Goal: Task Accomplishment & Management: Manage account settings

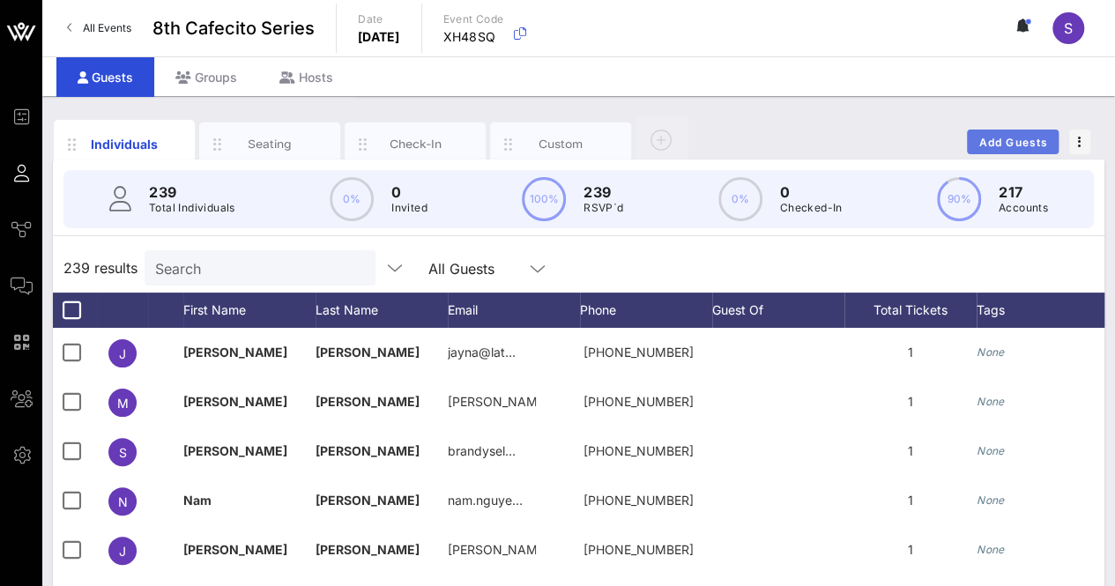
click at [1014, 133] on button "Add Guests" at bounding box center [1013, 142] width 92 height 25
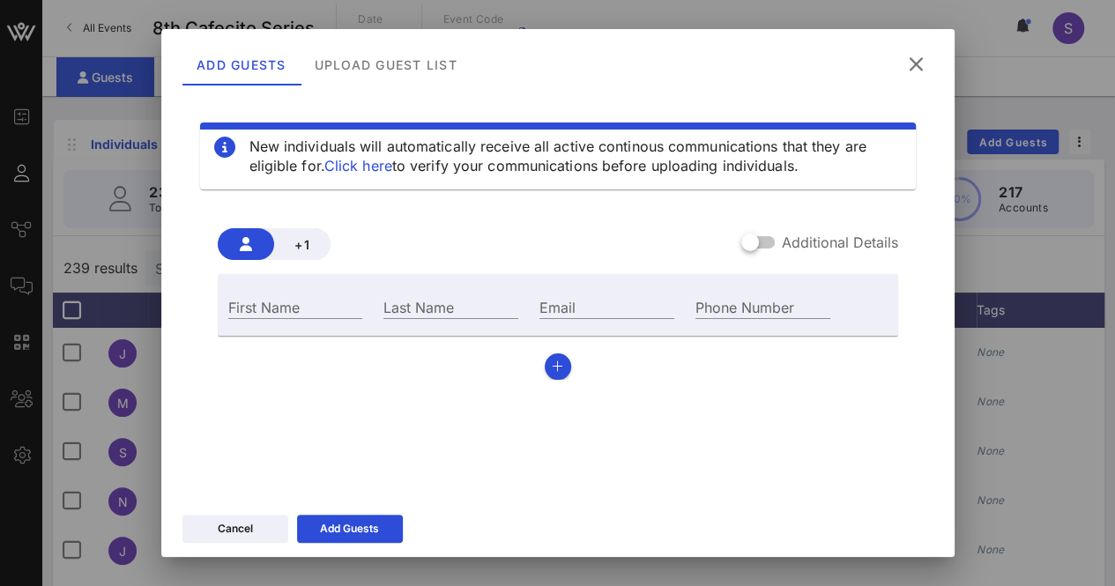
drag, startPoint x: 347, startPoint y: 280, endPoint x: 345, endPoint y: 290, distance: 10.0
click at [345, 285] on div "First Name Last Name Email Phone Number" at bounding box center [558, 305] width 680 height 62
click at [344, 301] on input "First Name" at bounding box center [295, 306] width 135 height 23
type input "Angel"
click at [501, 300] on input "Last Name" at bounding box center [450, 306] width 135 height 23
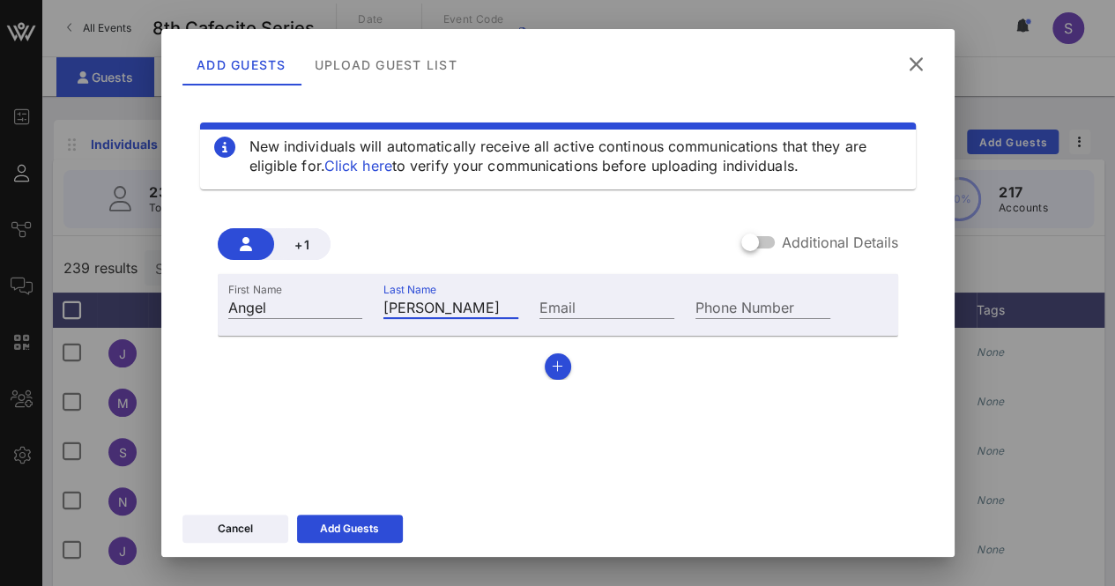
type input "[PERSON_NAME]"
click at [614, 301] on input "Email" at bounding box center [606, 306] width 135 height 23
paste input "[EMAIL_ADDRESS][DOMAIN_NAME]"
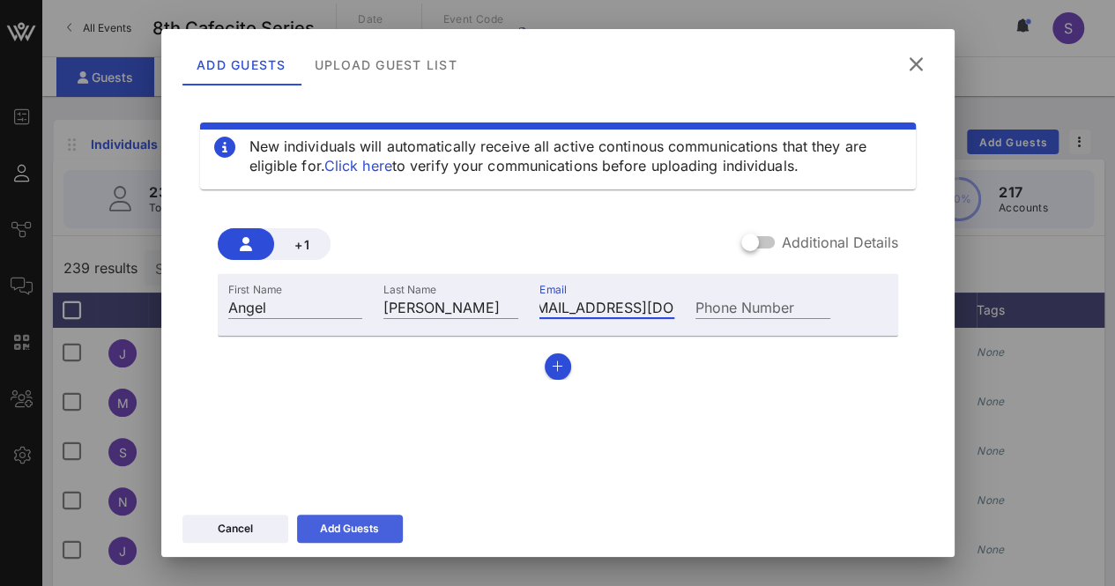
type input "[EMAIL_ADDRESS][DOMAIN_NAME]"
drag, startPoint x: 363, startPoint y: 539, endPoint x: 383, endPoint y: 535, distance: 20.7
click at [363, 538] on button "Add Guests" at bounding box center [350, 529] width 106 height 28
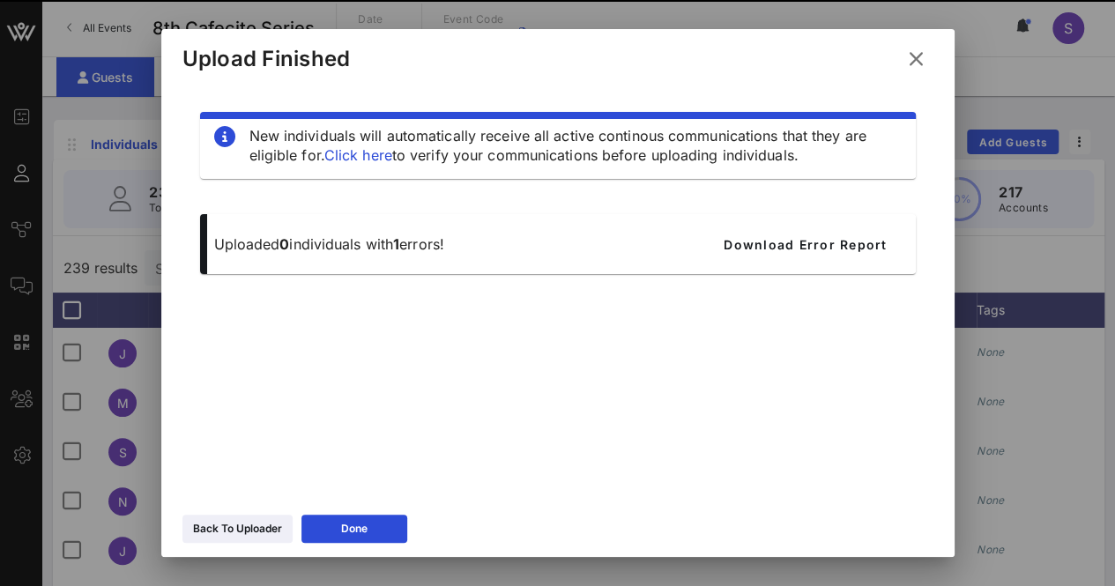
click at [917, 61] on icon at bounding box center [916, 58] width 24 height 21
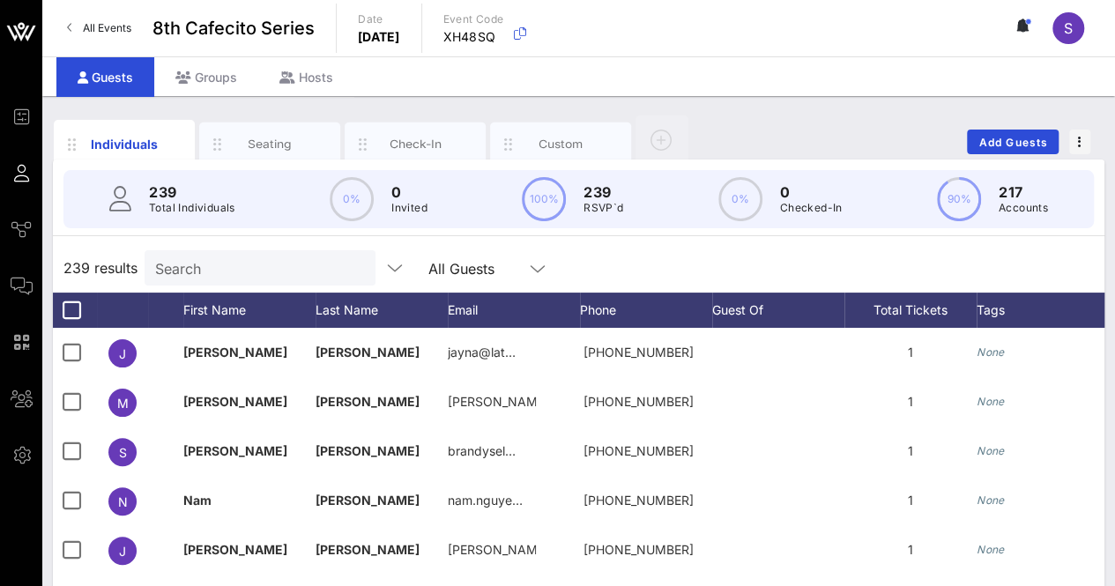
click at [262, 270] on input "Search" at bounding box center [258, 267] width 206 height 23
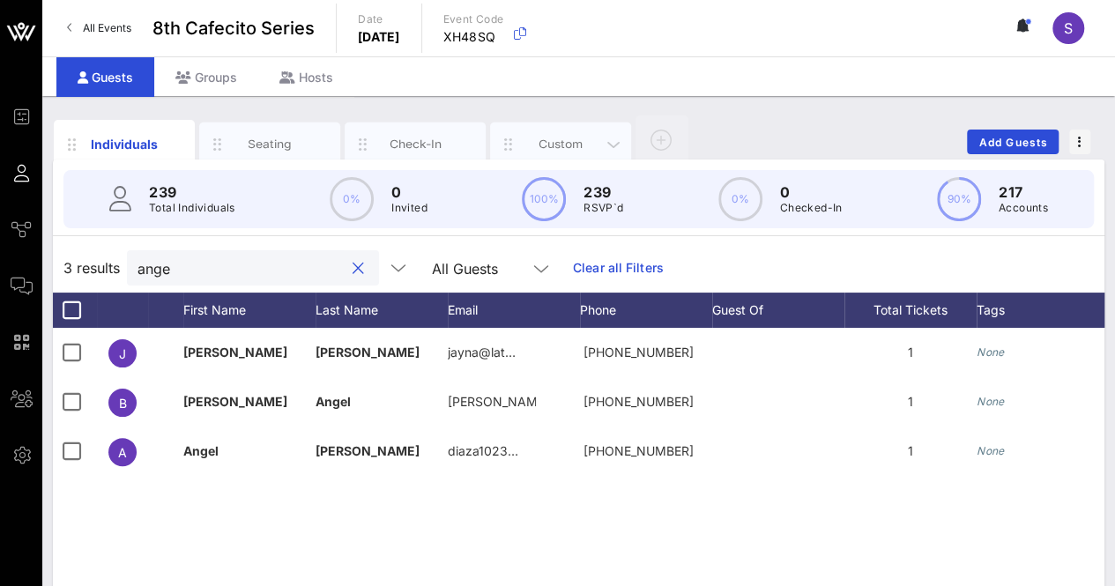
type input "ange"
click at [546, 140] on div "Custom" at bounding box center [561, 144] width 78 height 17
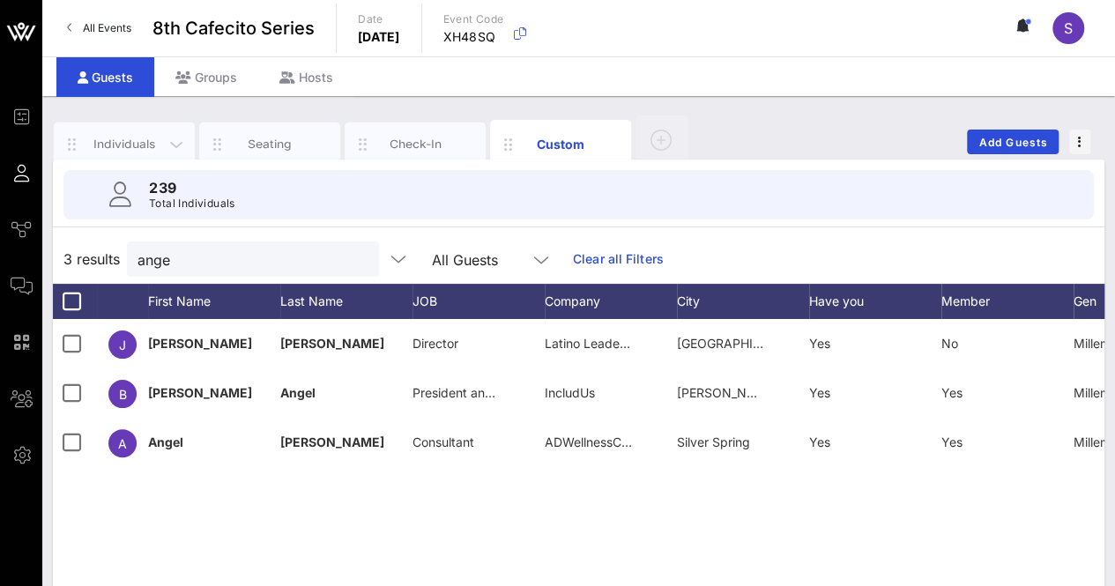
click at [122, 139] on div "Individuals" at bounding box center [124, 144] width 78 height 17
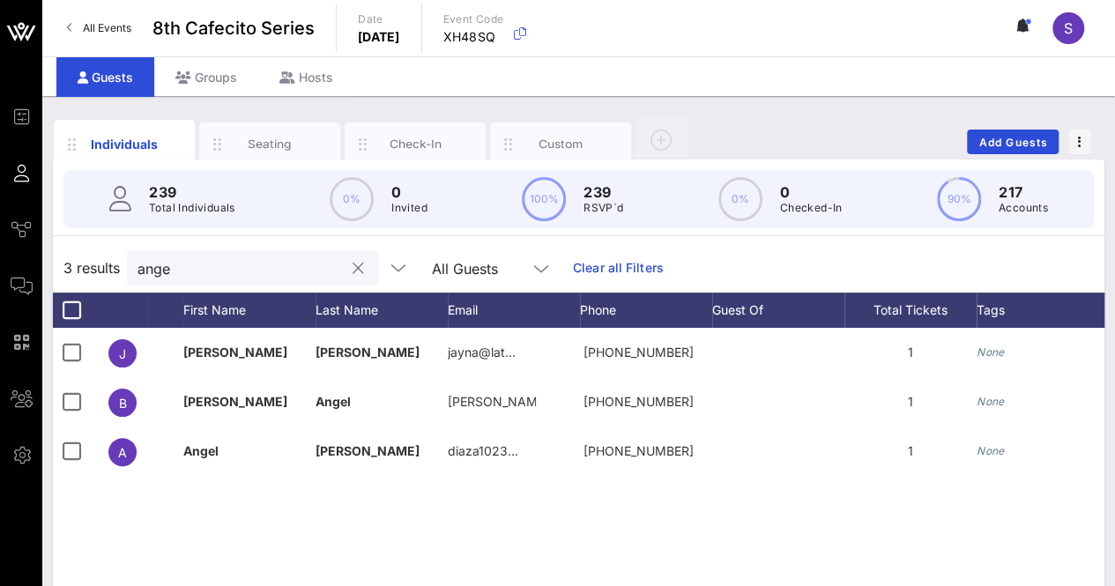
click at [200, 268] on input "ange" at bounding box center [240, 267] width 206 height 23
click at [199, 268] on input "ange" at bounding box center [240, 267] width 206 height 23
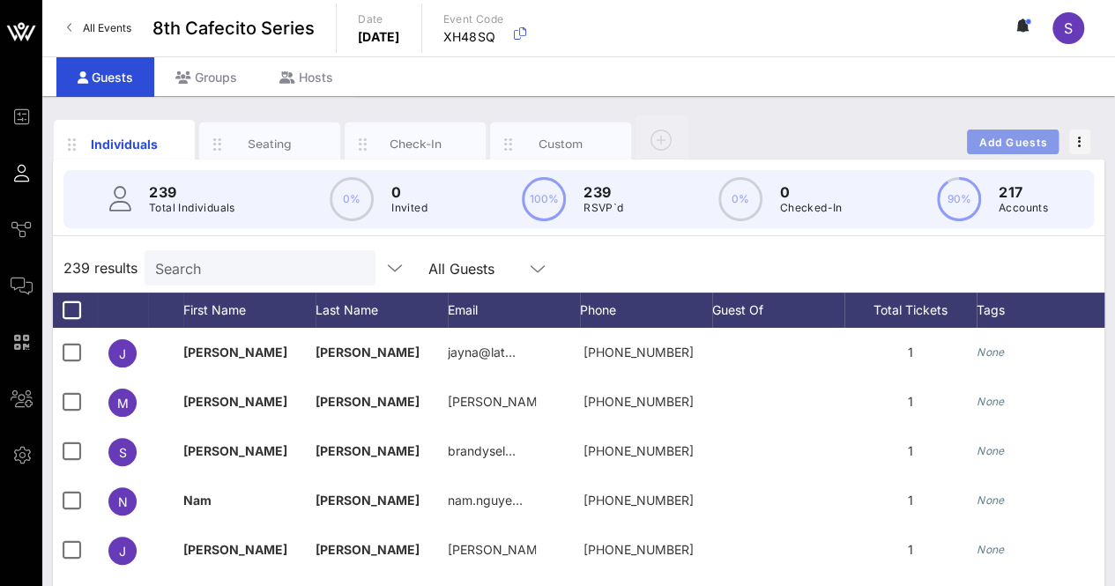
click at [982, 151] on button "Add Guests" at bounding box center [1013, 142] width 92 height 25
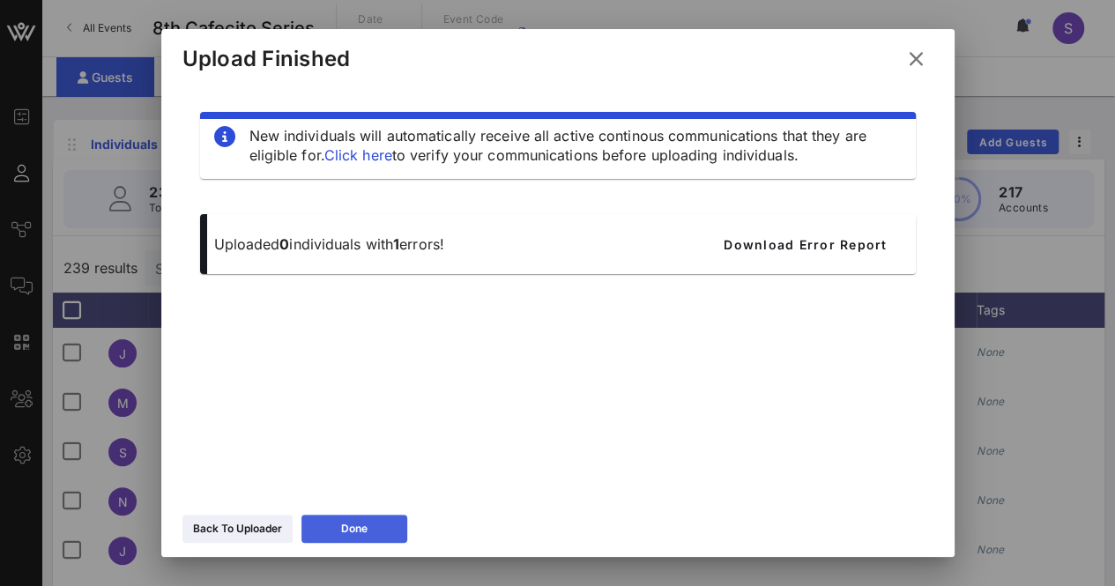
click at [367, 515] on button "Done" at bounding box center [354, 529] width 106 height 28
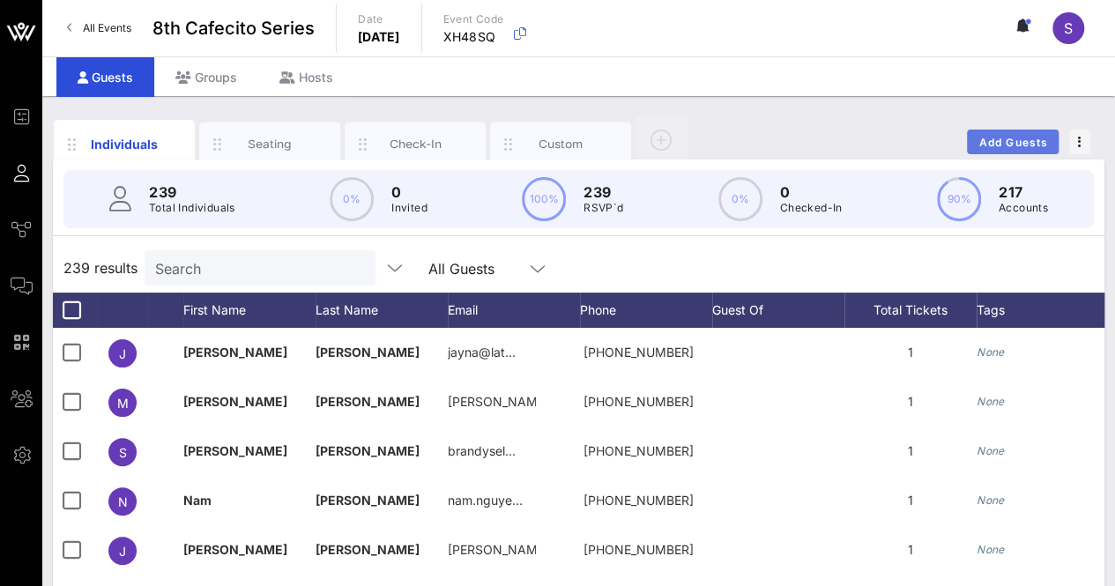
click at [1006, 136] on span "Add Guests" at bounding box center [1013, 142] width 70 height 13
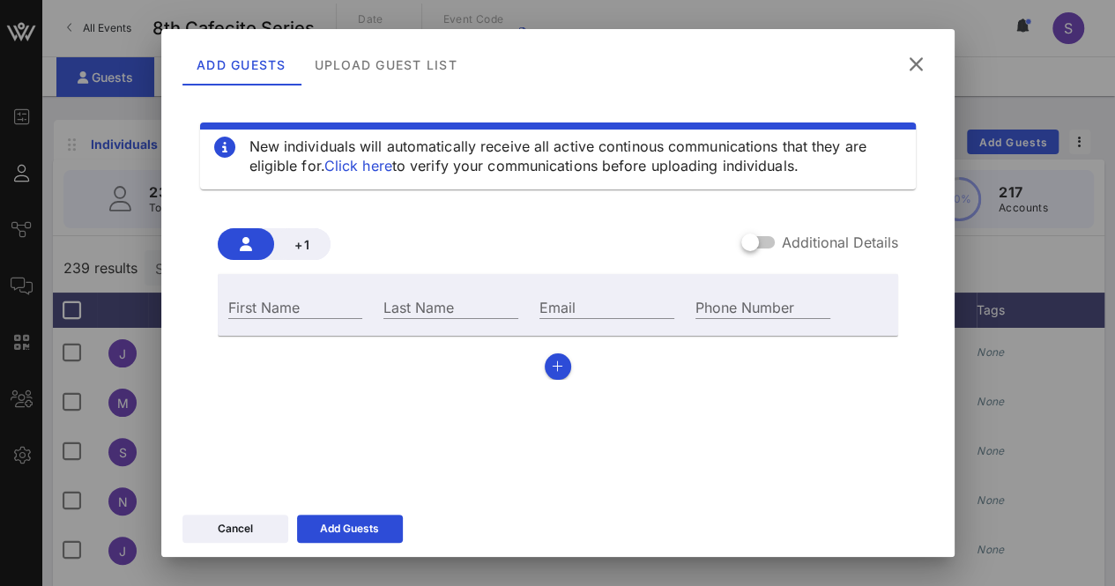
click at [295, 330] on div "First Name Last Name Email Phone Number" at bounding box center [558, 305] width 680 height 62
drag, startPoint x: 302, startPoint y: 308, endPoint x: 325, endPoint y: 312, distance: 23.3
click at [303, 306] on input "First Name" at bounding box center [295, 306] width 135 height 23
type input "[PERSON_NAME]"
click at [449, 305] on input "Last Name" at bounding box center [450, 306] width 135 height 23
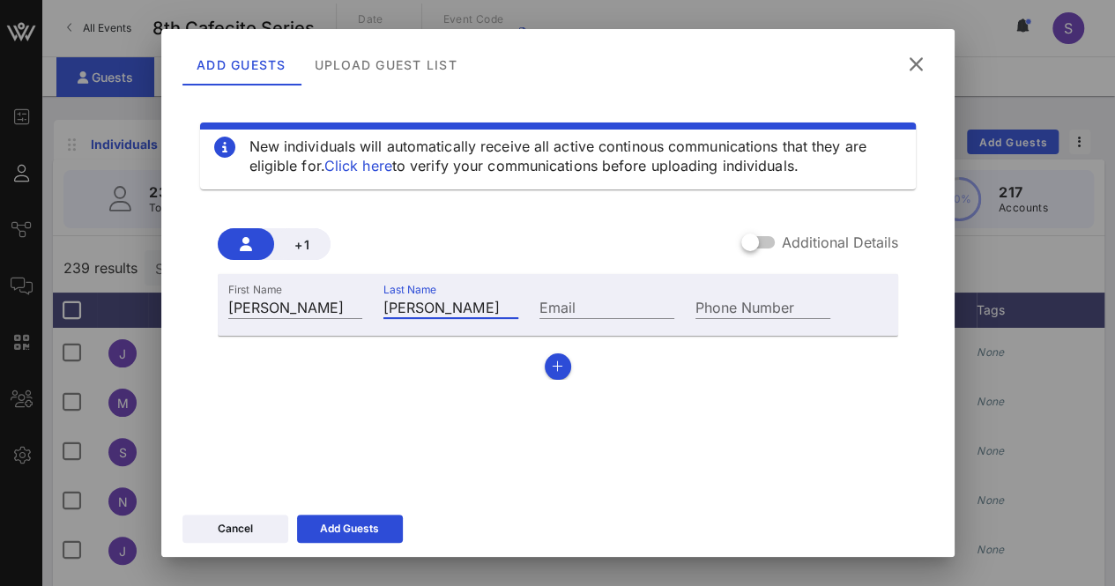
type input "[PERSON_NAME]"
click at [564, 369] on div "First Name [PERSON_NAME] Last Name [PERSON_NAME] Email Phone Number" at bounding box center [558, 327] width 680 height 106
click at [560, 371] on button "button" at bounding box center [558, 366] width 26 height 26
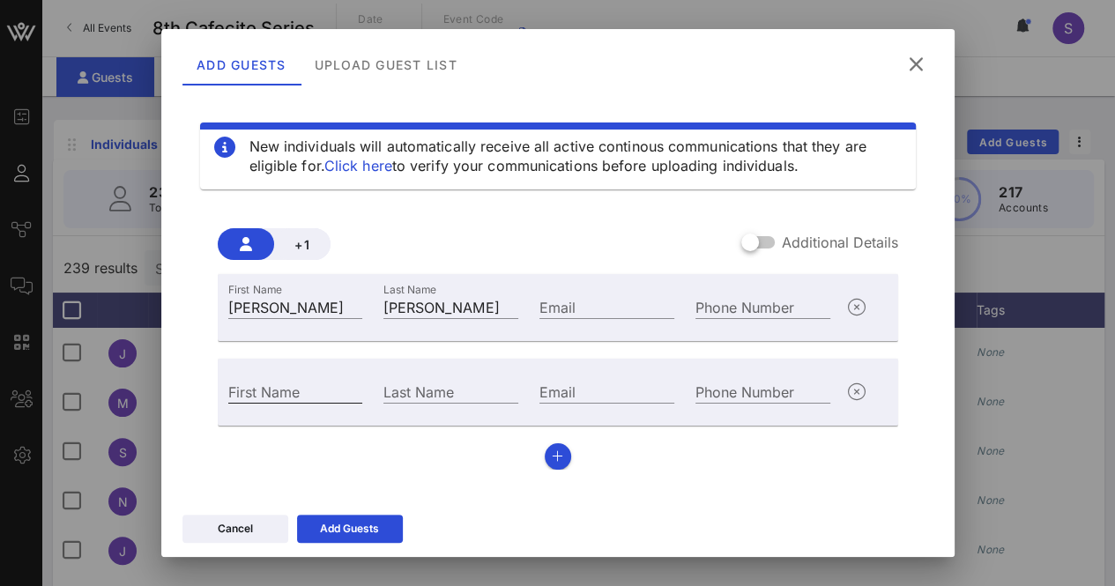
drag, startPoint x: 315, startPoint y: 389, endPoint x: 340, endPoint y: 394, distance: 26.1
click at [315, 389] on input "First Name" at bounding box center [295, 391] width 135 height 23
type input "Bill"
click at [418, 396] on input "Last Name" at bounding box center [450, 391] width 135 height 23
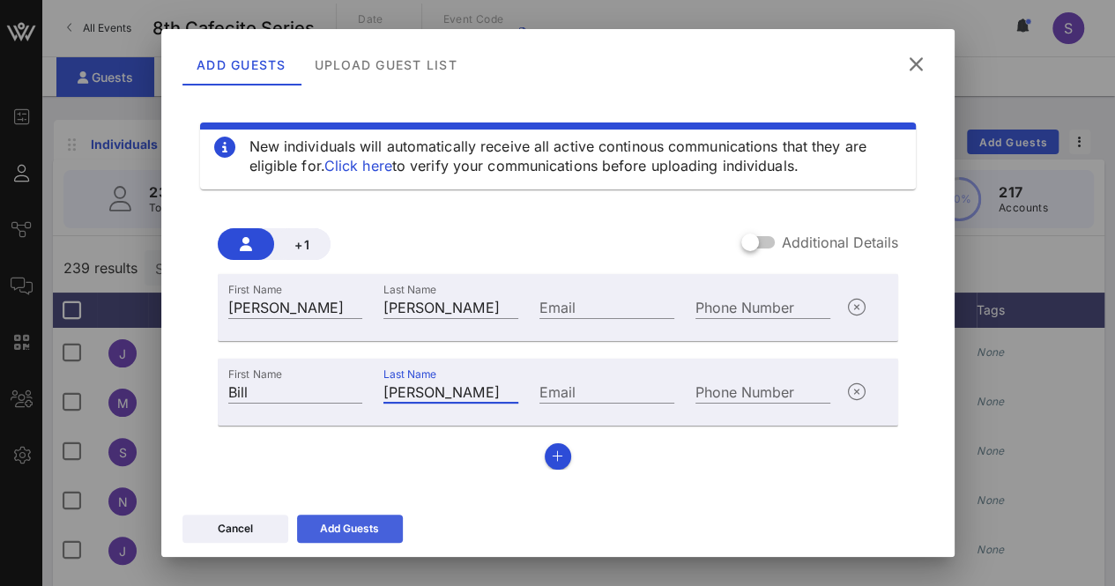
type input "[PERSON_NAME]"
click at [342, 526] on div "Add Guests" at bounding box center [349, 529] width 59 height 18
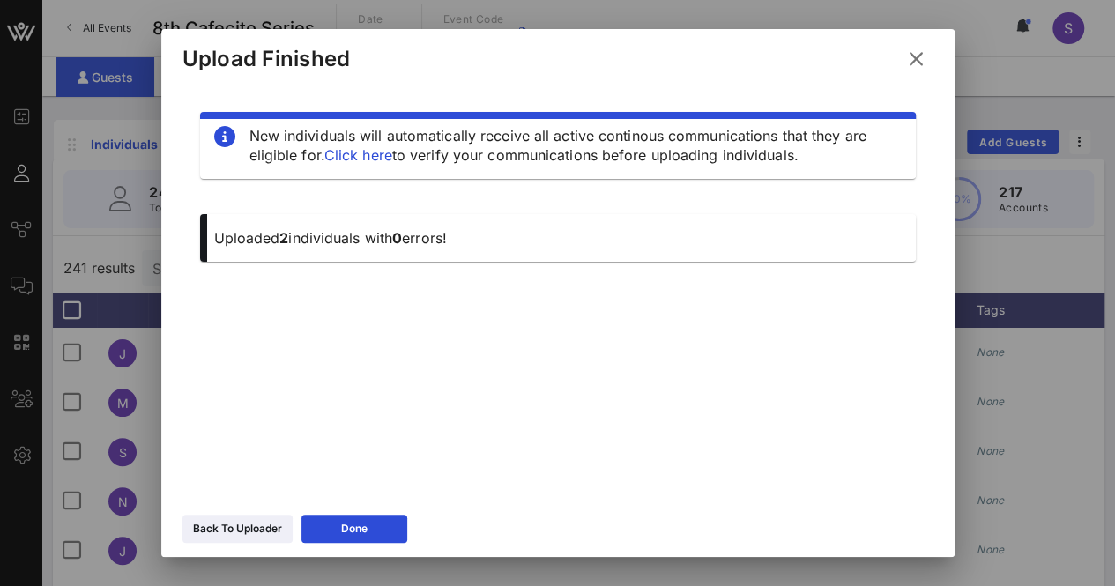
click at [920, 57] on icon at bounding box center [916, 58] width 24 height 21
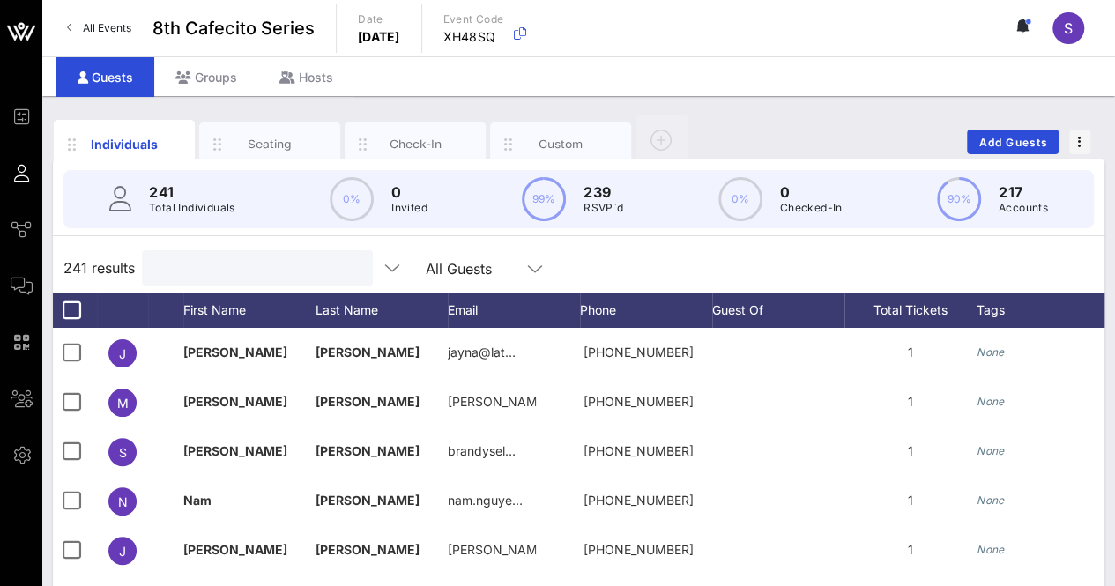
click at [229, 256] on input "text" at bounding box center [255, 267] width 206 height 23
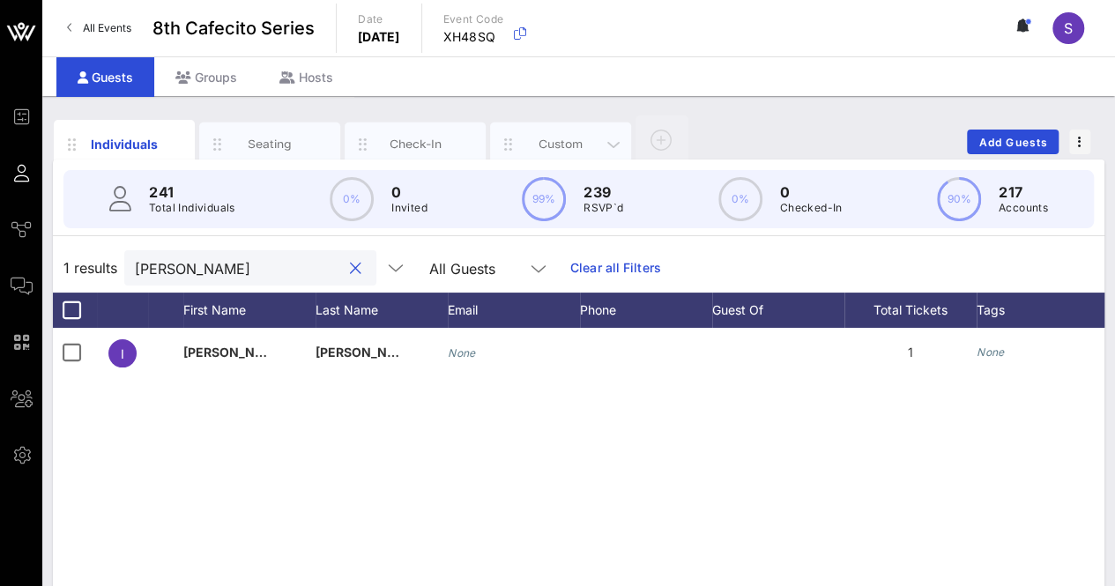
type input "[PERSON_NAME]"
click at [539, 138] on div "Custom" at bounding box center [561, 144] width 78 height 17
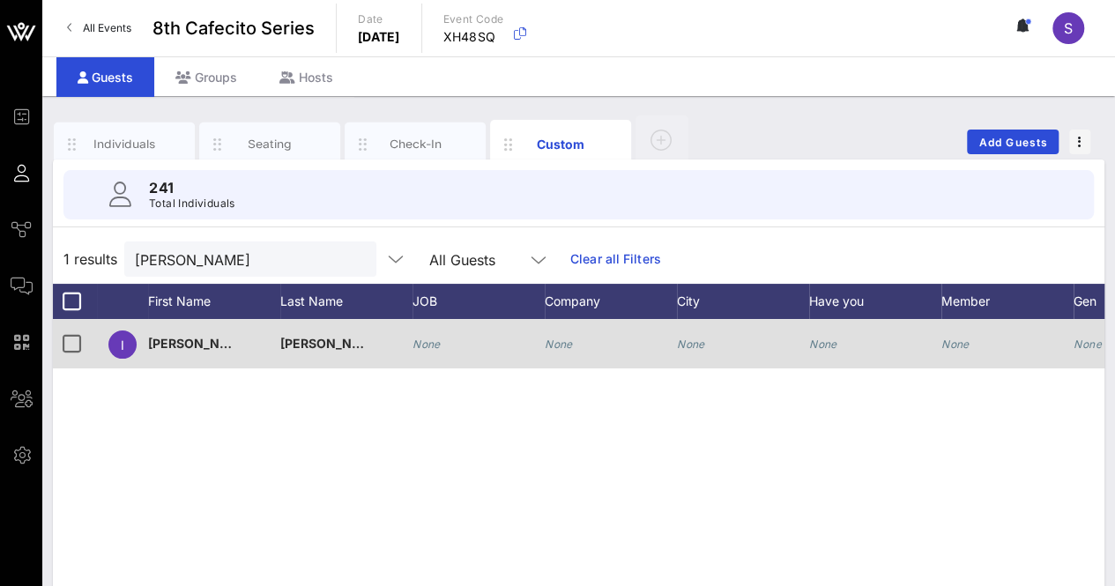
click at [419, 351] on div "None" at bounding box center [426, 343] width 28 height 49
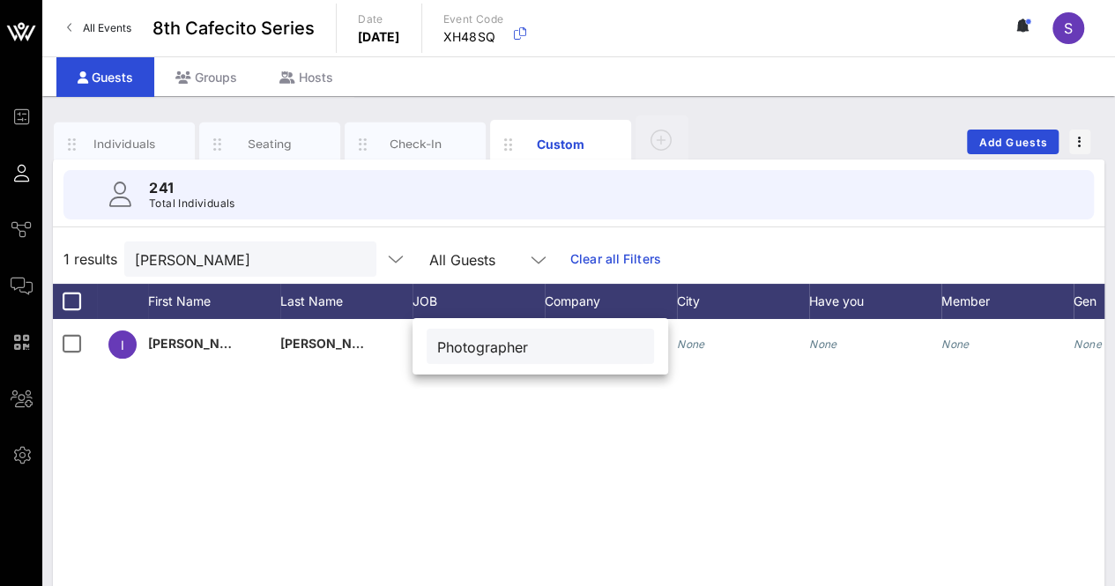
type input "Photographer"
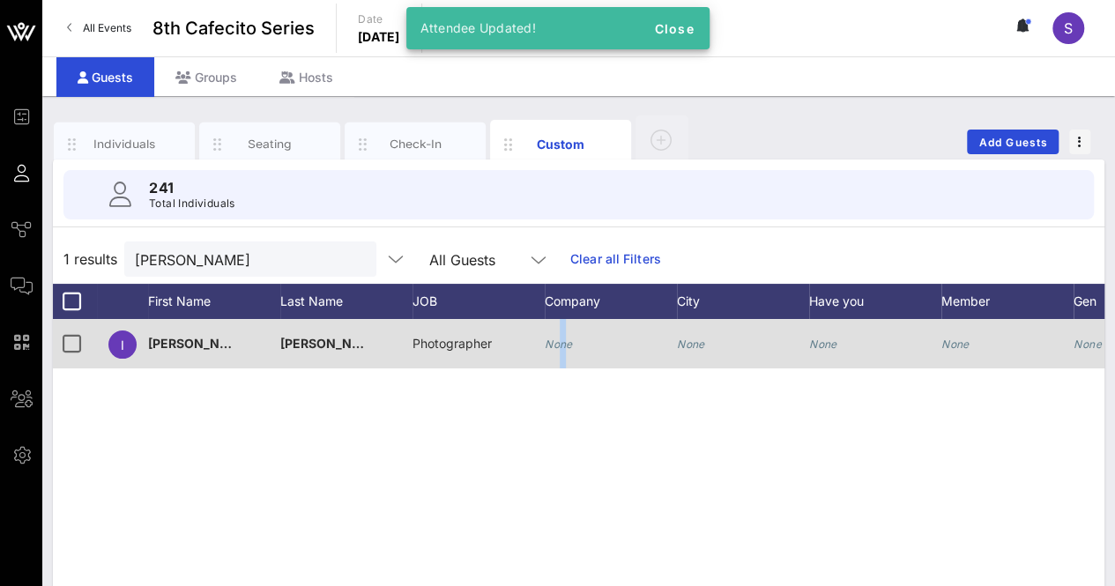
click at [563, 339] on icon "None" at bounding box center [559, 343] width 28 height 13
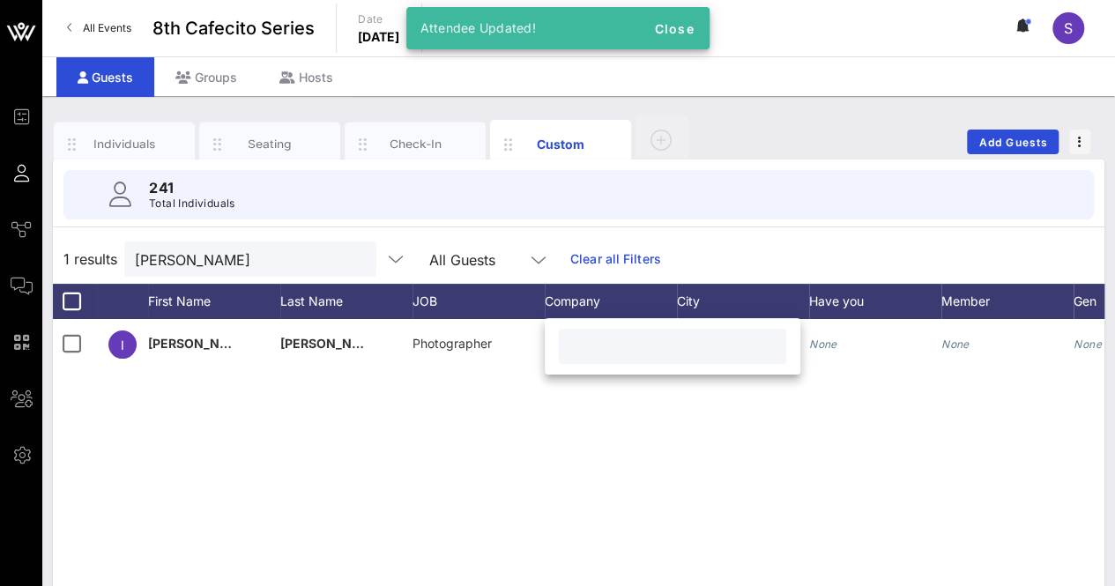
click at [564, 349] on div at bounding box center [672, 346] width 227 height 35
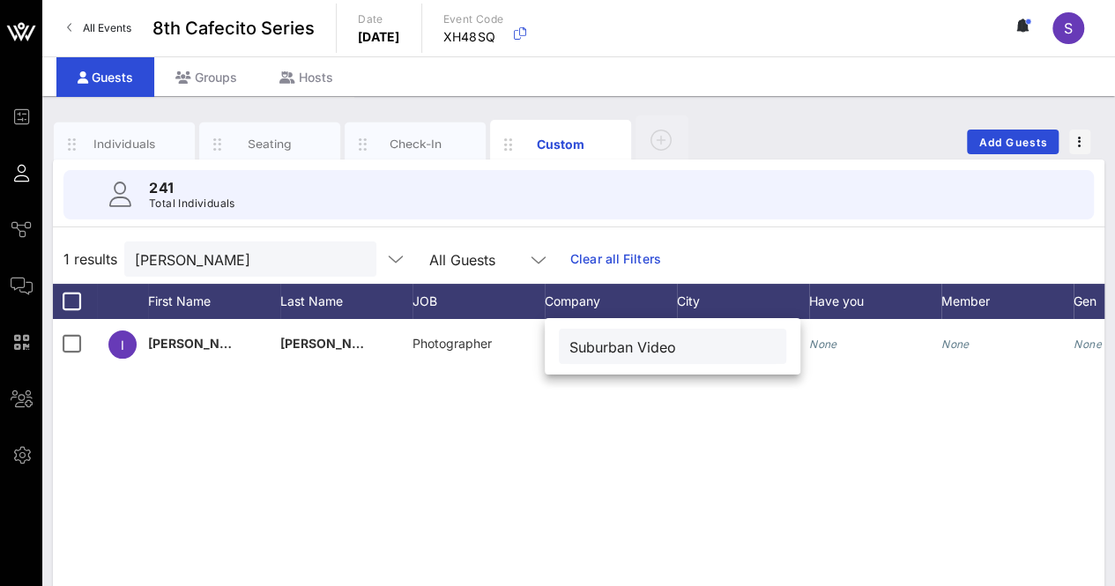
type input "Suburban Video"
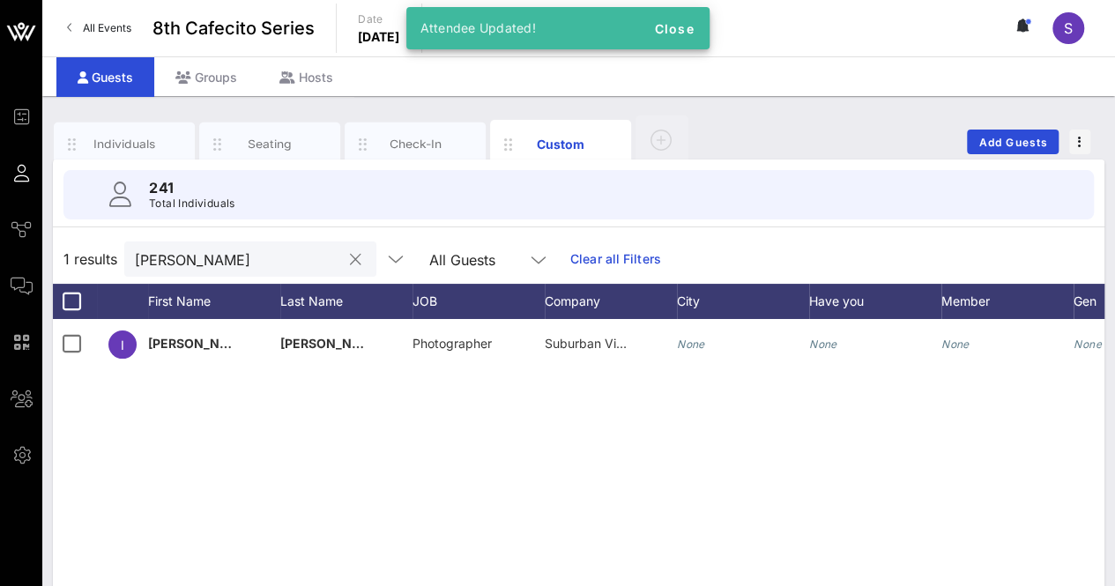
click at [194, 256] on input "[PERSON_NAME]" at bounding box center [238, 259] width 206 height 23
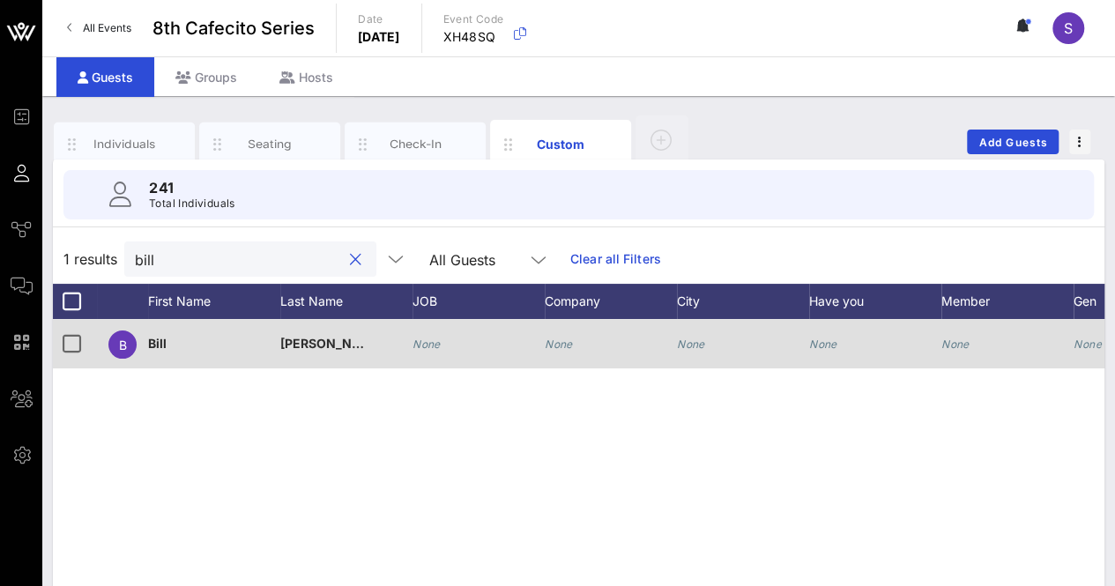
type input "bill"
click at [432, 346] on icon "None" at bounding box center [426, 343] width 28 height 13
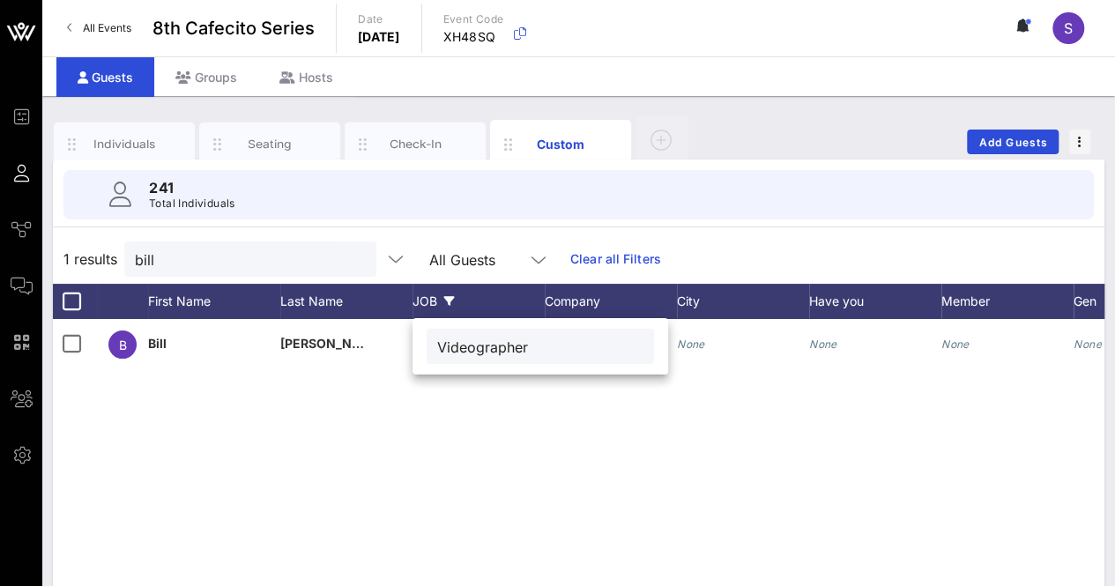
type input "Videographer"
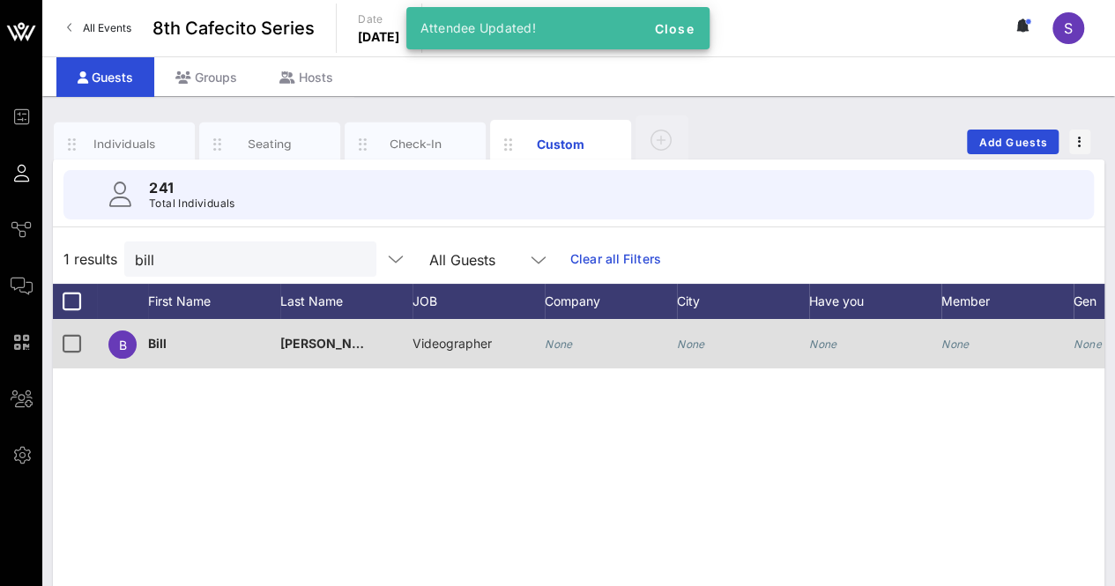
click at [573, 335] on div "None" at bounding box center [611, 354] width 132 height 70
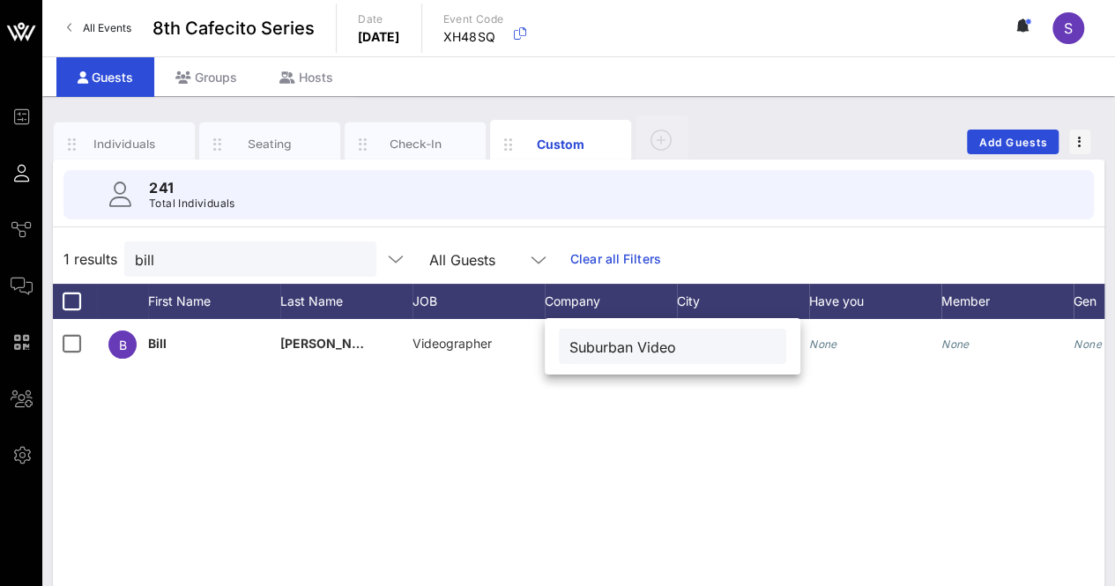
type input "Suburban Video"
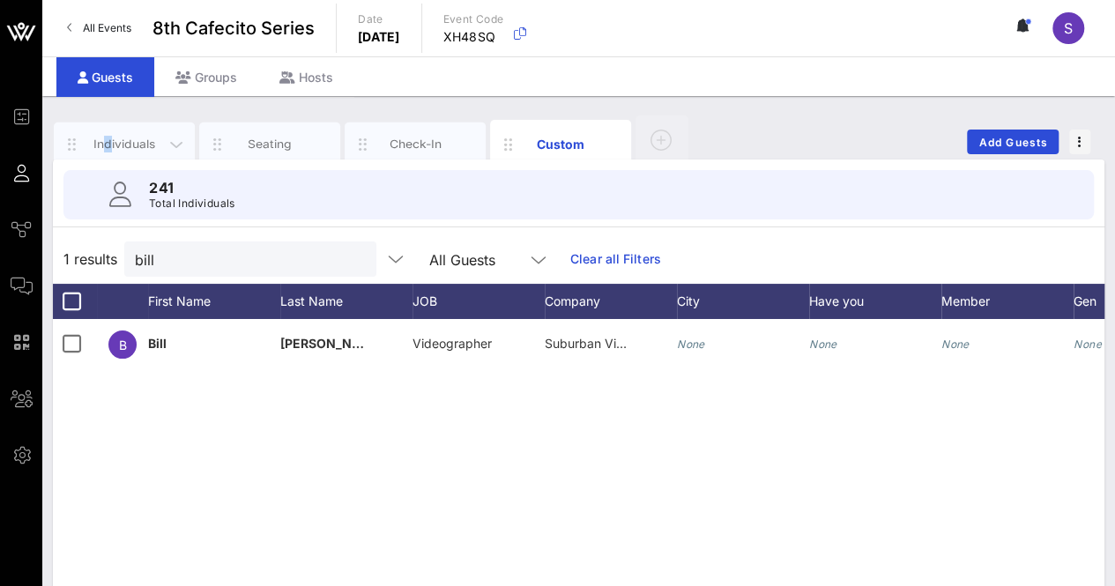
drag, startPoint x: 106, startPoint y: 125, endPoint x: 136, endPoint y: 144, distance: 35.2
click at [108, 125] on div "Individuals" at bounding box center [124, 144] width 141 height 44
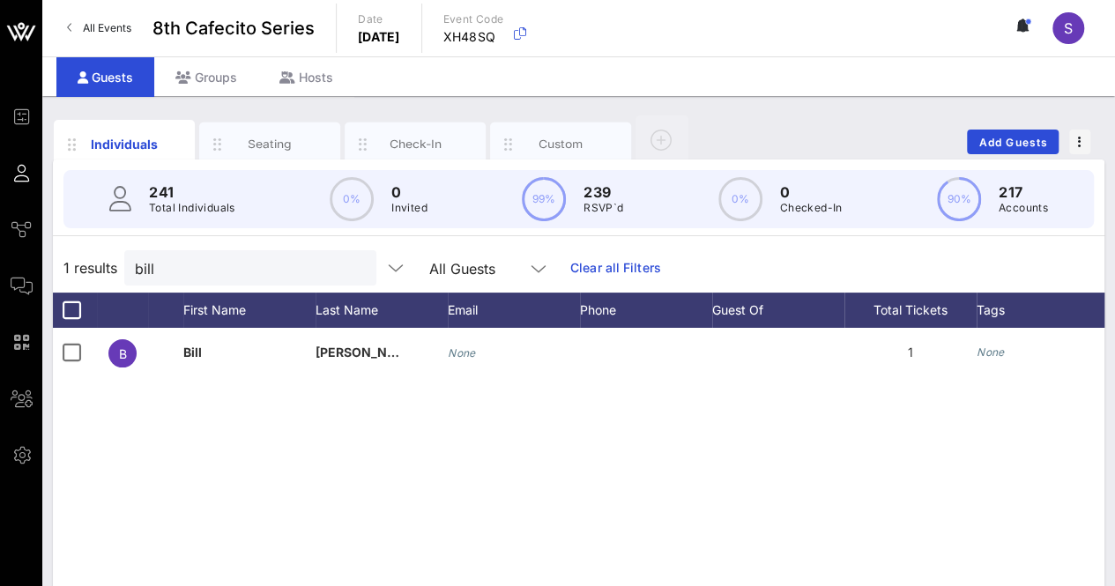
click at [855, 246] on div "1 results bill All Guests Clear all Filters" at bounding box center [578, 267] width 1051 height 49
click at [570, 144] on div "Custom" at bounding box center [561, 144] width 78 height 17
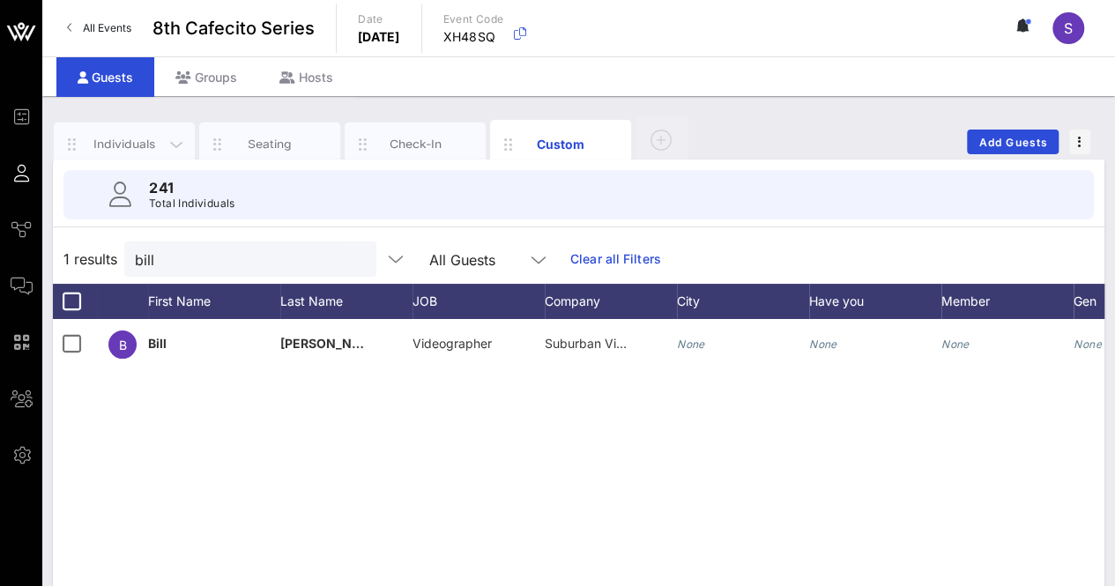
click at [132, 136] on div "Individuals" at bounding box center [124, 144] width 78 height 17
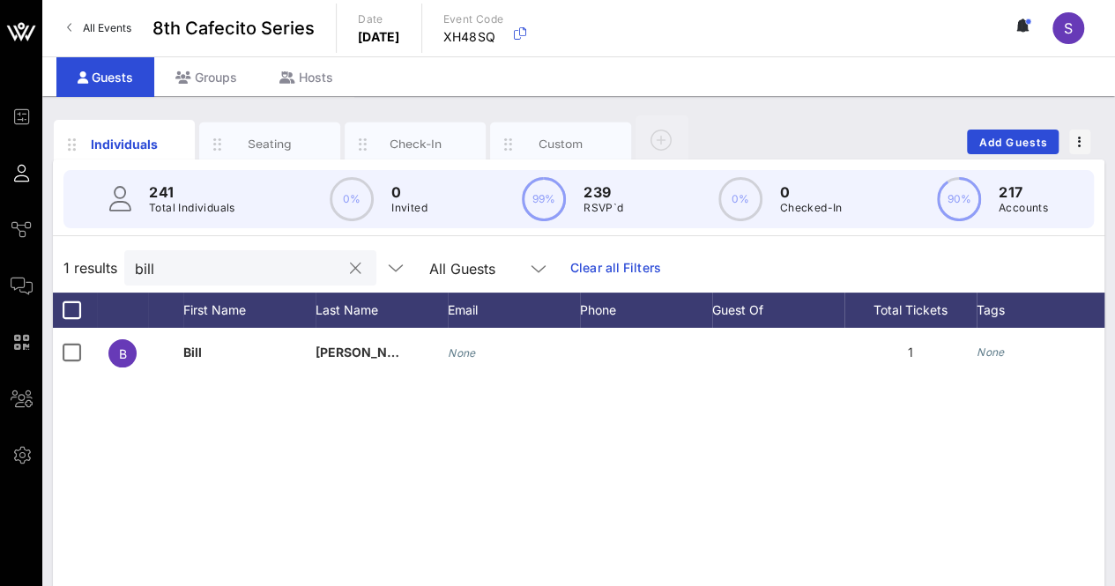
click at [350, 265] on button "clear icon" at bounding box center [355, 269] width 11 height 18
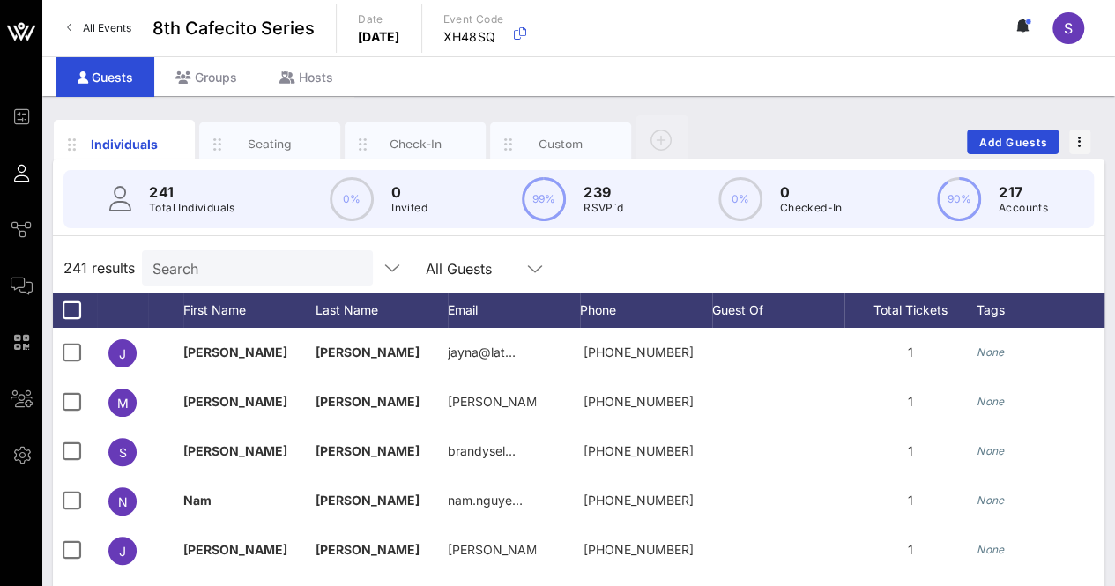
click at [640, 263] on div "241 results Search All Guests" at bounding box center [578, 267] width 1051 height 49
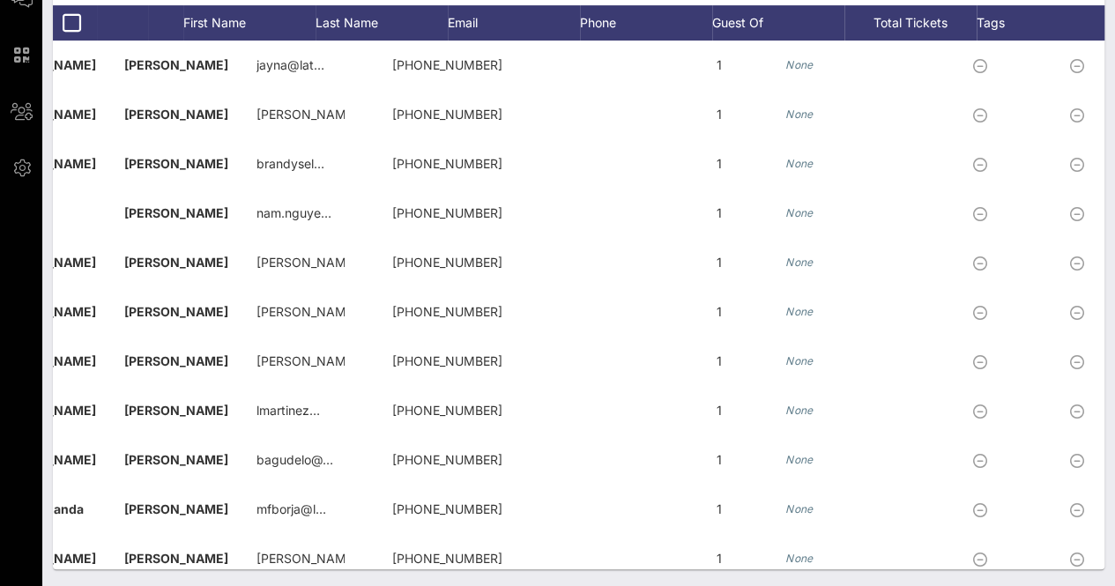
scroll to position [0, 419]
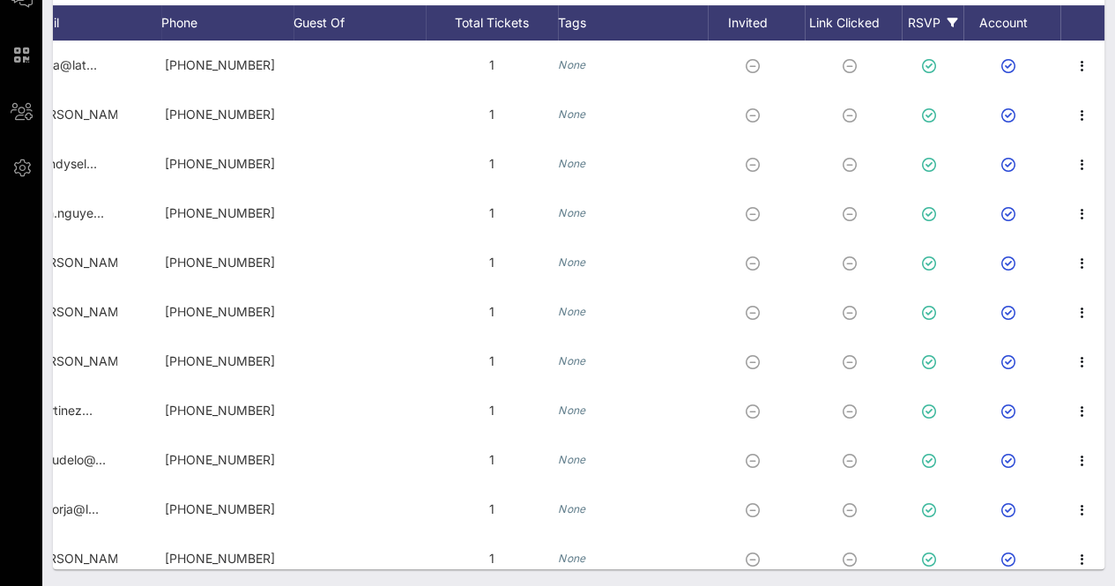
click at [927, 21] on div "RSVP" at bounding box center [932, 22] width 62 height 35
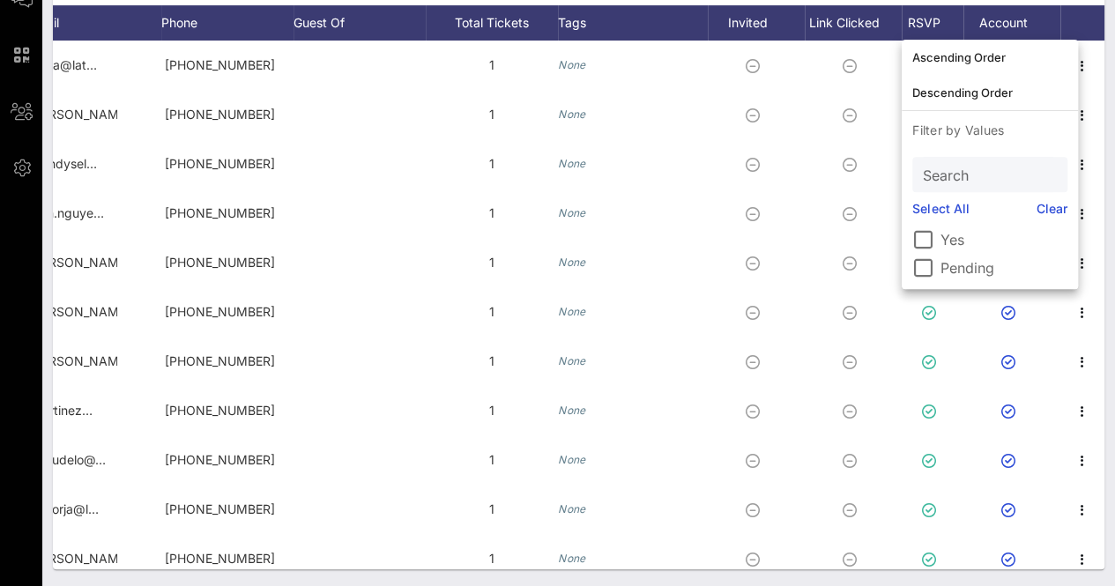
click at [971, 272] on label "Pending" at bounding box center [1003, 268] width 127 height 18
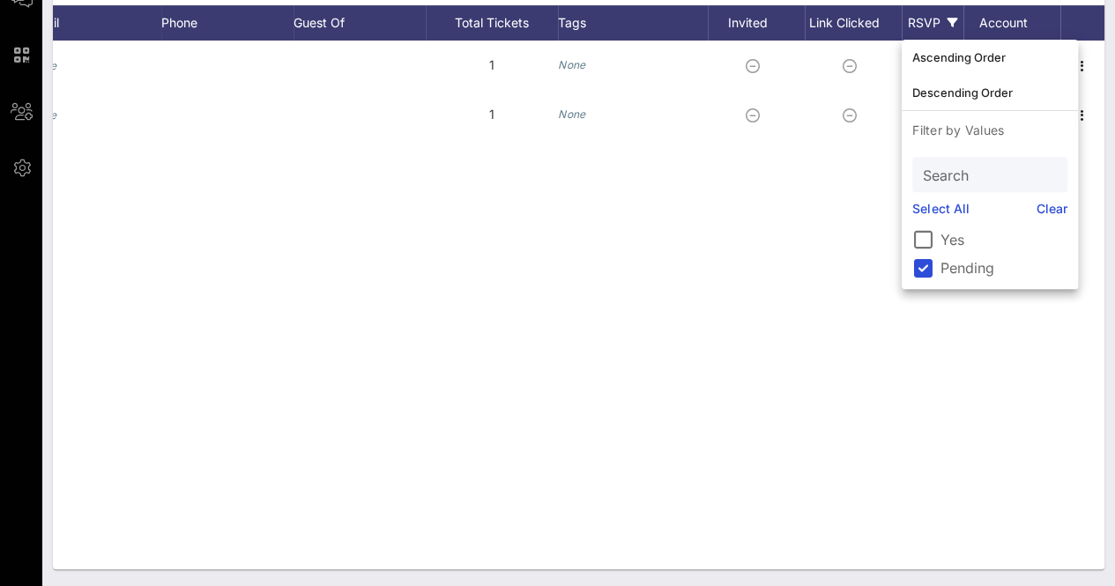
drag, startPoint x: 589, startPoint y: 371, endPoint x: 472, endPoint y: 344, distance: 119.5
click at [575, 367] on div "I [PERSON_NAME] None 1 None B [PERSON_NAME] None 1 None" at bounding box center [578, 305] width 1051 height 529
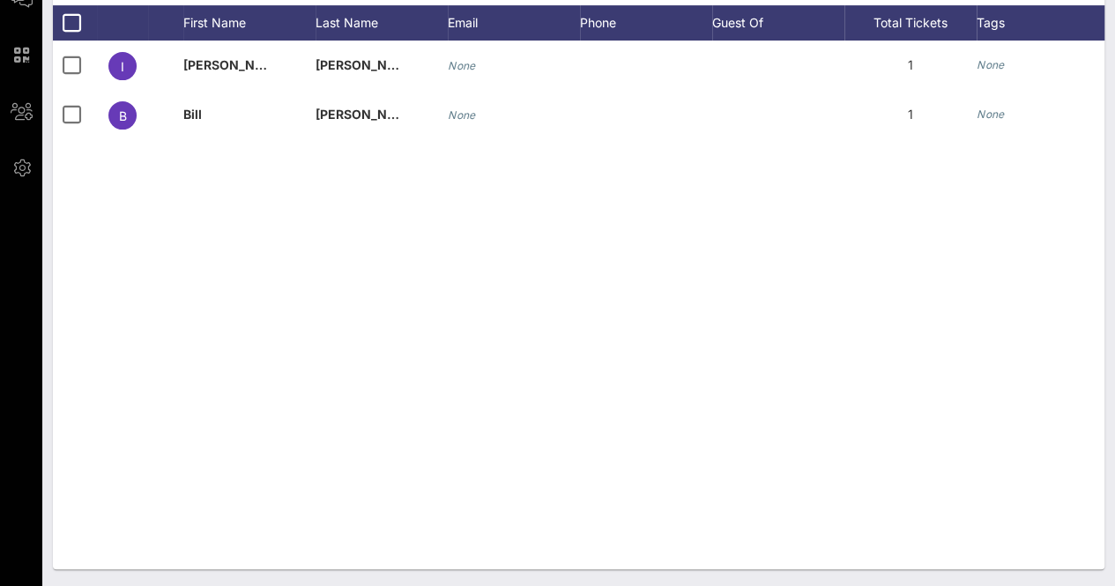
scroll to position [23, 0]
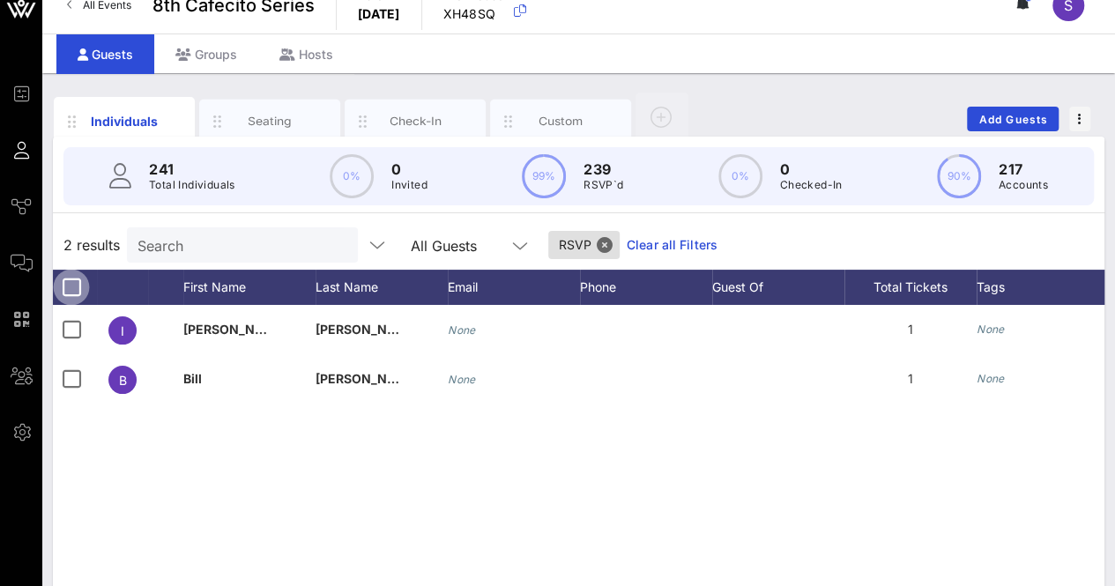
click at [68, 276] on div at bounding box center [71, 287] width 30 height 30
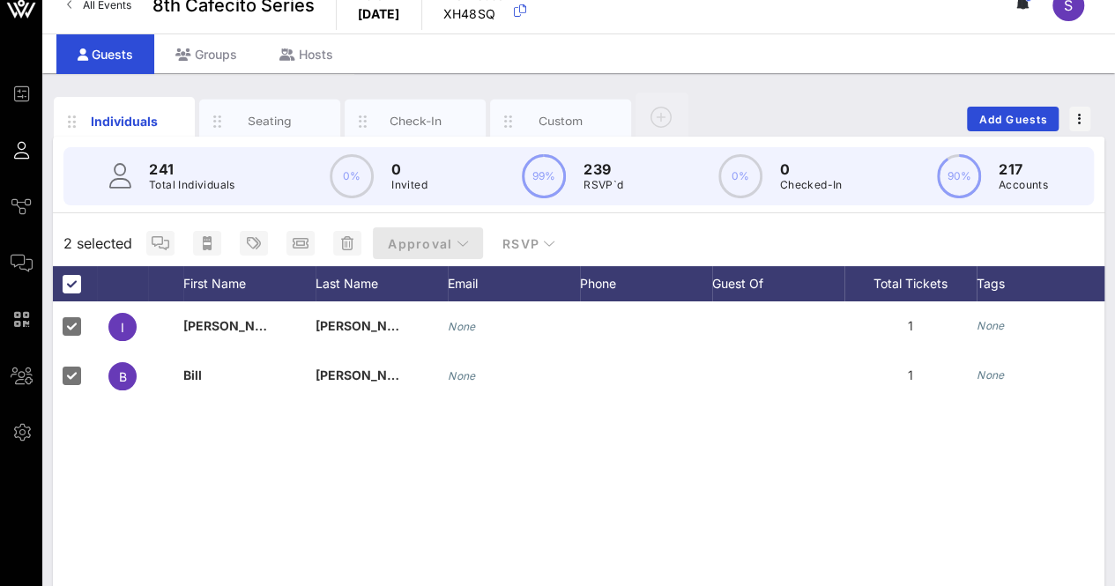
click at [426, 236] on span "Approval" at bounding box center [428, 243] width 82 height 15
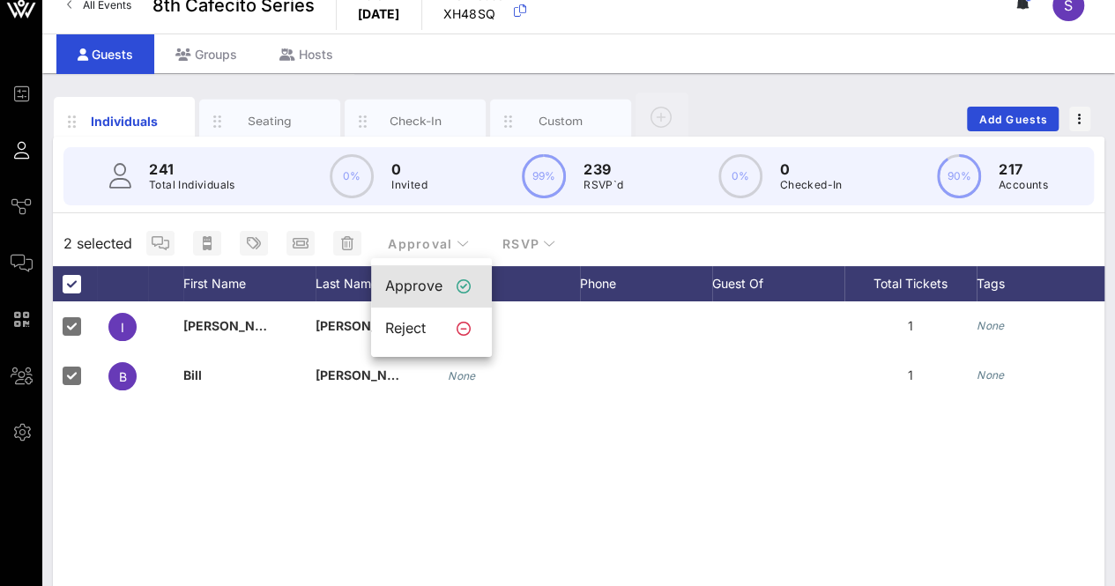
click at [397, 279] on div "Approve" at bounding box center [413, 286] width 57 height 17
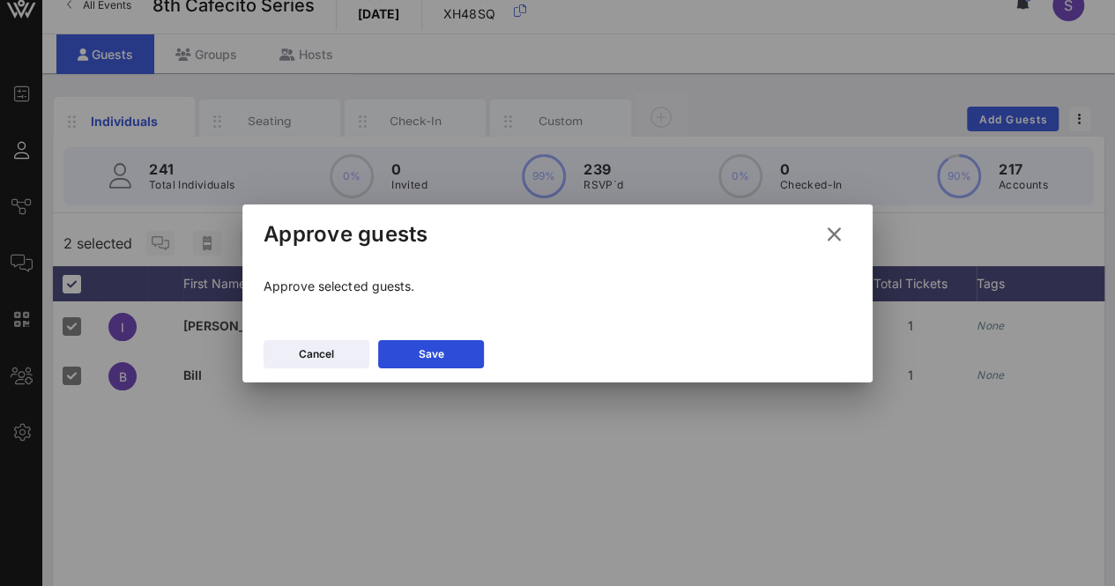
click at [837, 237] on icon at bounding box center [833, 233] width 28 height 26
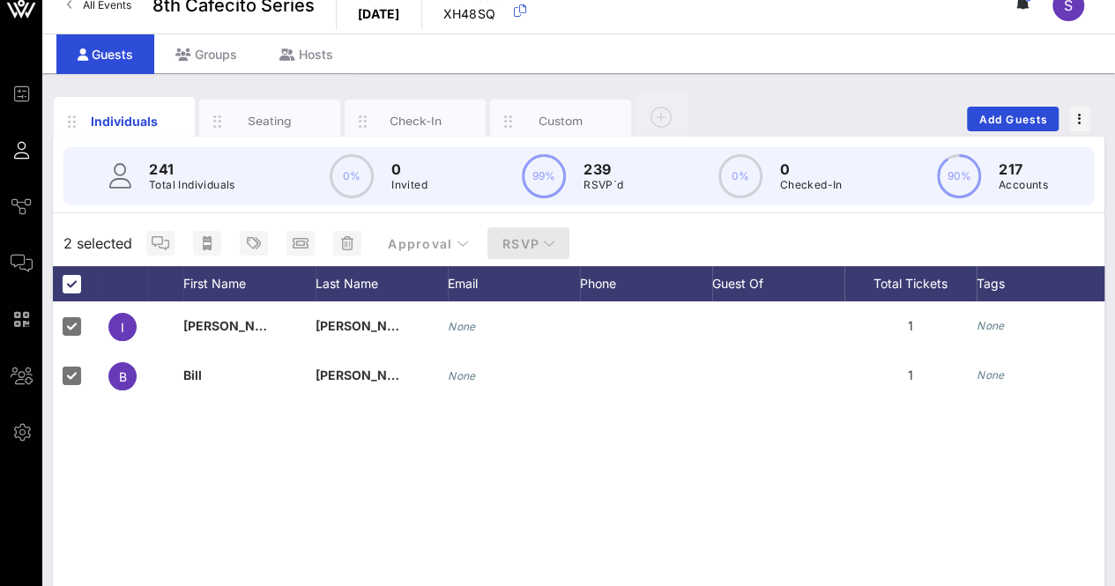
click at [526, 236] on span "RSVP" at bounding box center [528, 243] width 55 height 15
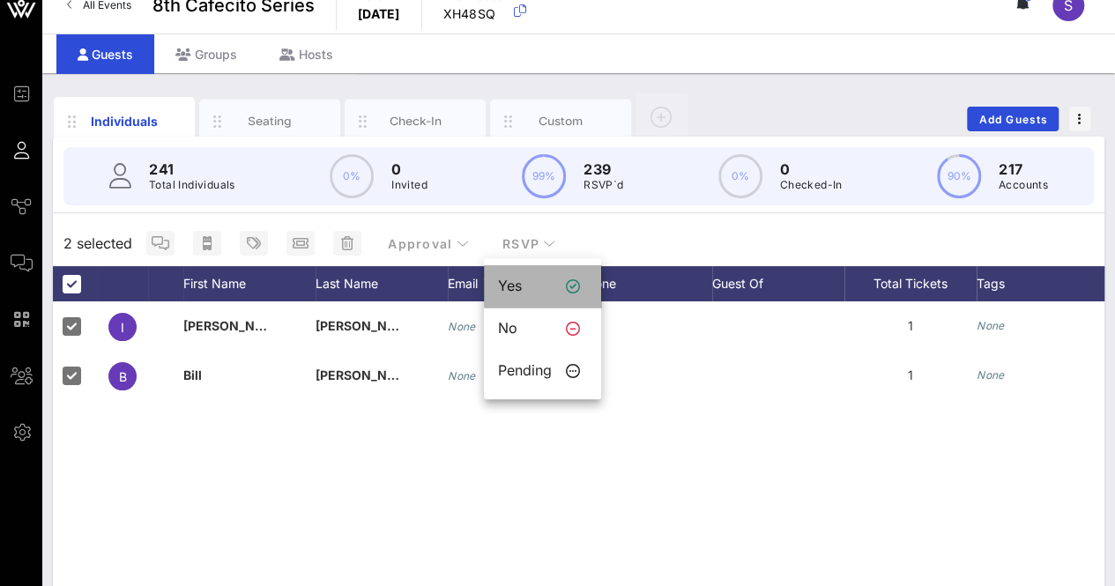
drag, startPoint x: 513, startPoint y: 285, endPoint x: 515, endPoint y: 296, distance: 10.7
click at [514, 285] on div "Yes" at bounding box center [525, 286] width 54 height 17
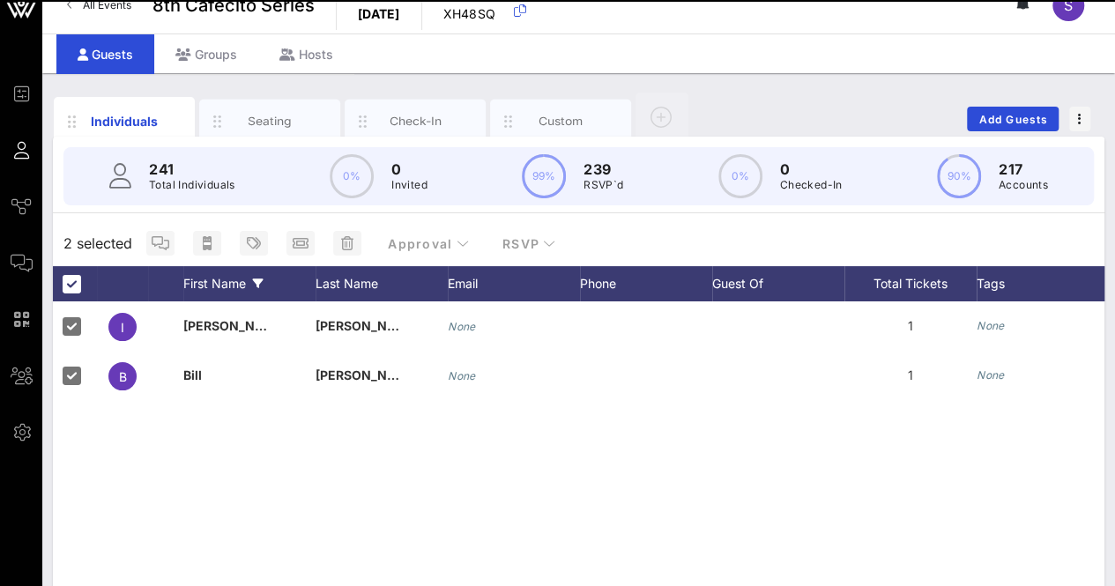
scroll to position [0, 0]
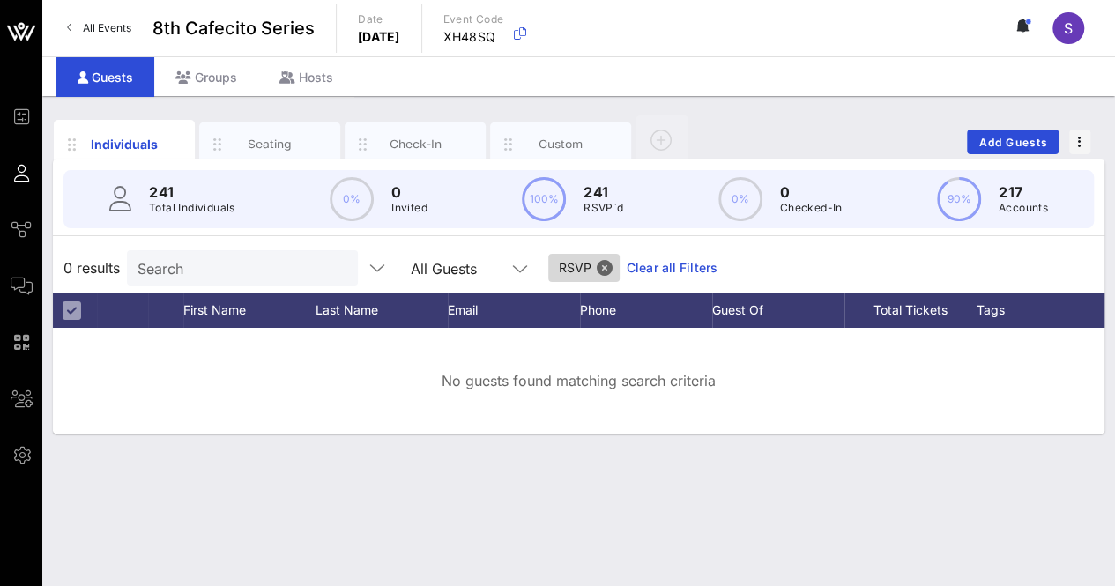
click at [594, 263] on span "RSVP" at bounding box center [583, 268] width 71 height 28
click at [597, 265] on button "Close" at bounding box center [605, 268] width 16 height 16
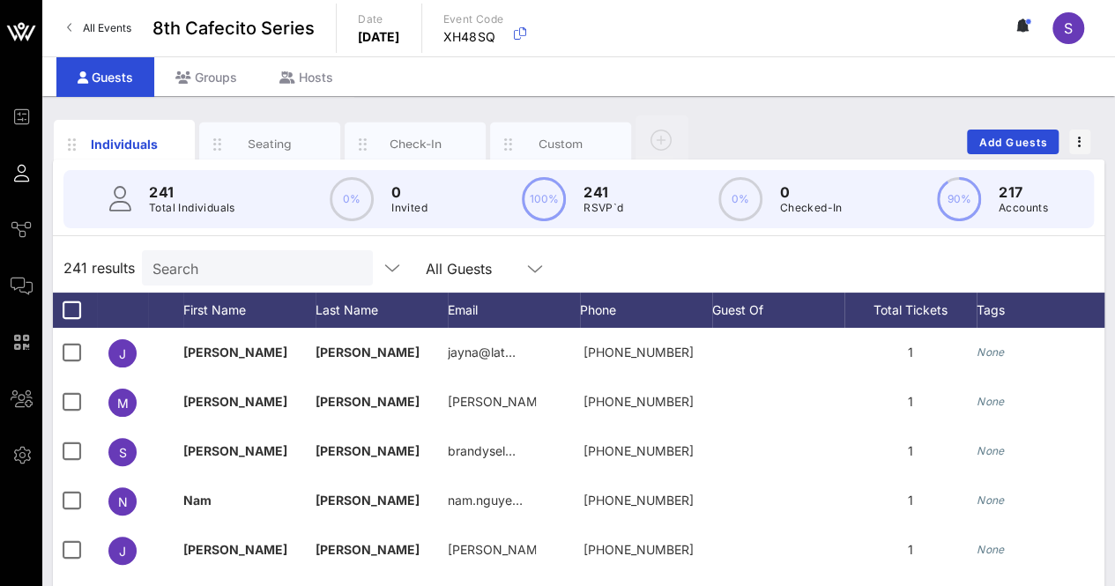
click at [764, 268] on div "241 results Search All Guests" at bounding box center [578, 267] width 1051 height 49
click at [201, 256] on input "text" at bounding box center [255, 267] width 206 height 23
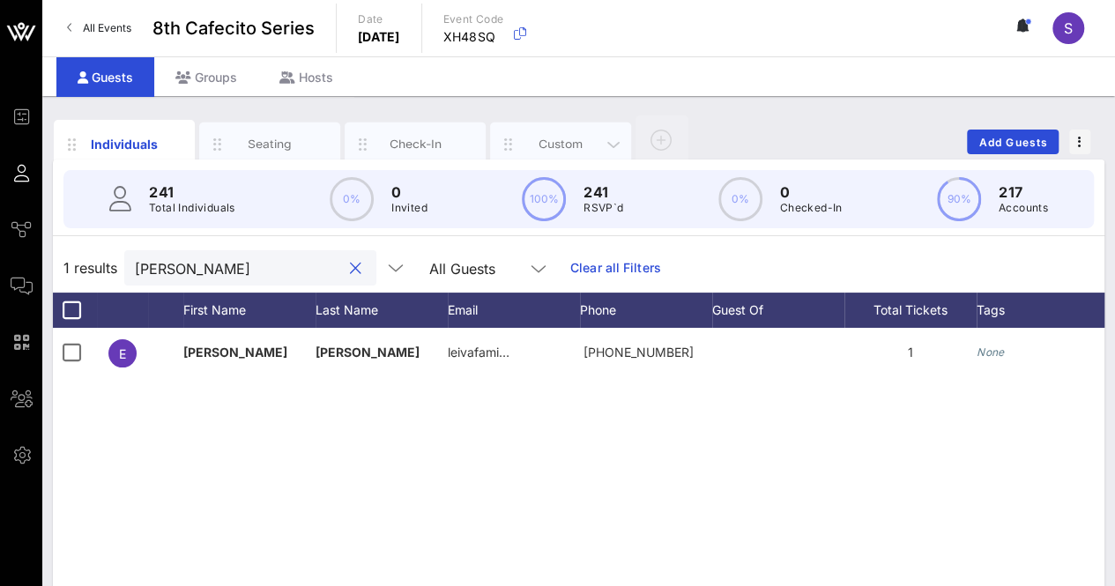
type input "[PERSON_NAME]"
click at [560, 140] on div "Custom" at bounding box center [561, 144] width 78 height 17
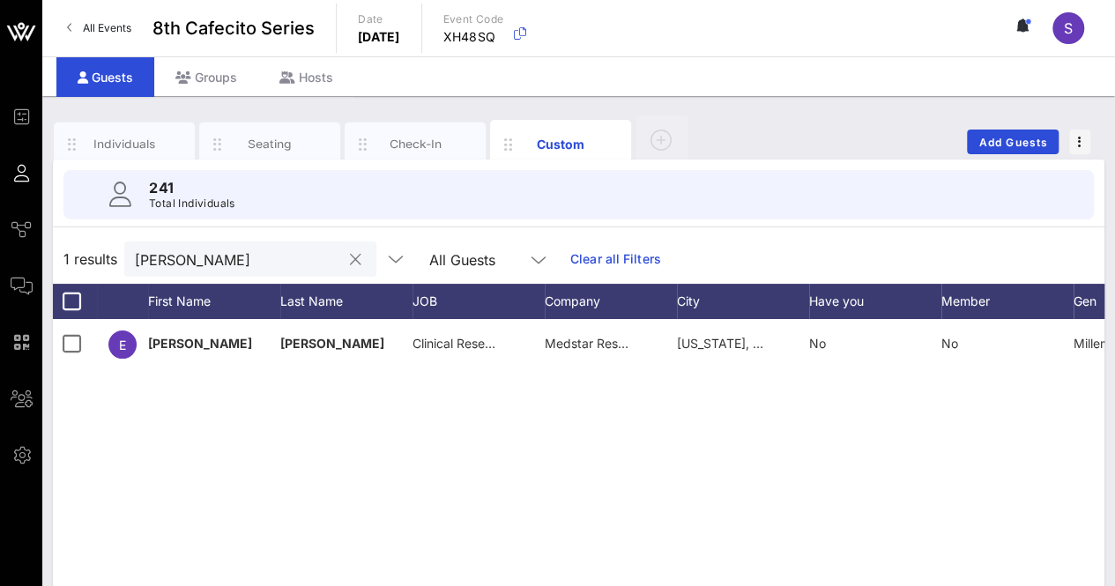
click at [350, 256] on button "clear icon" at bounding box center [355, 260] width 11 height 18
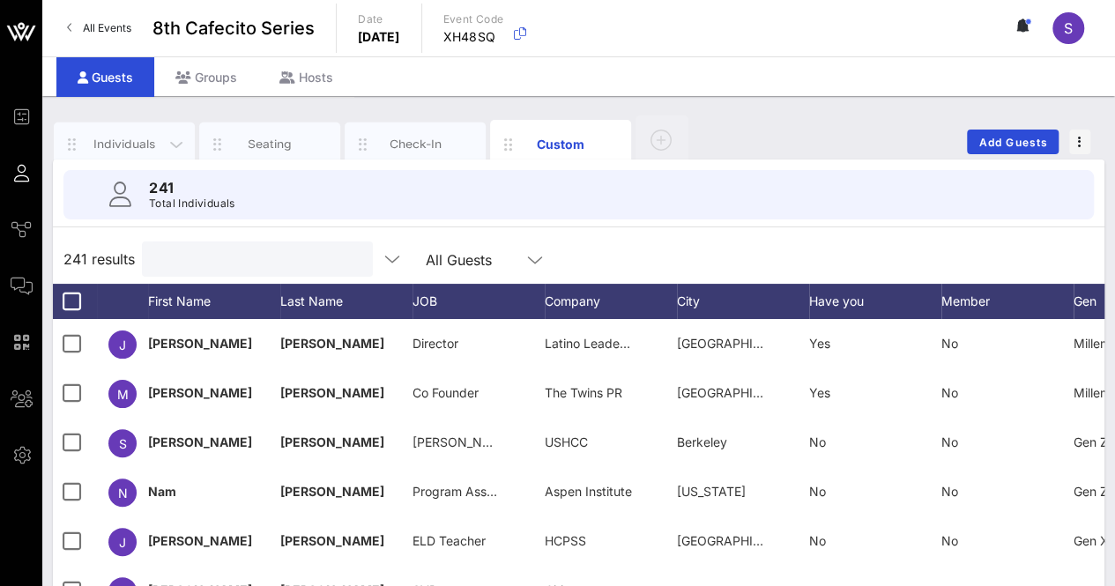
click at [127, 136] on div "Individuals" at bounding box center [124, 144] width 78 height 17
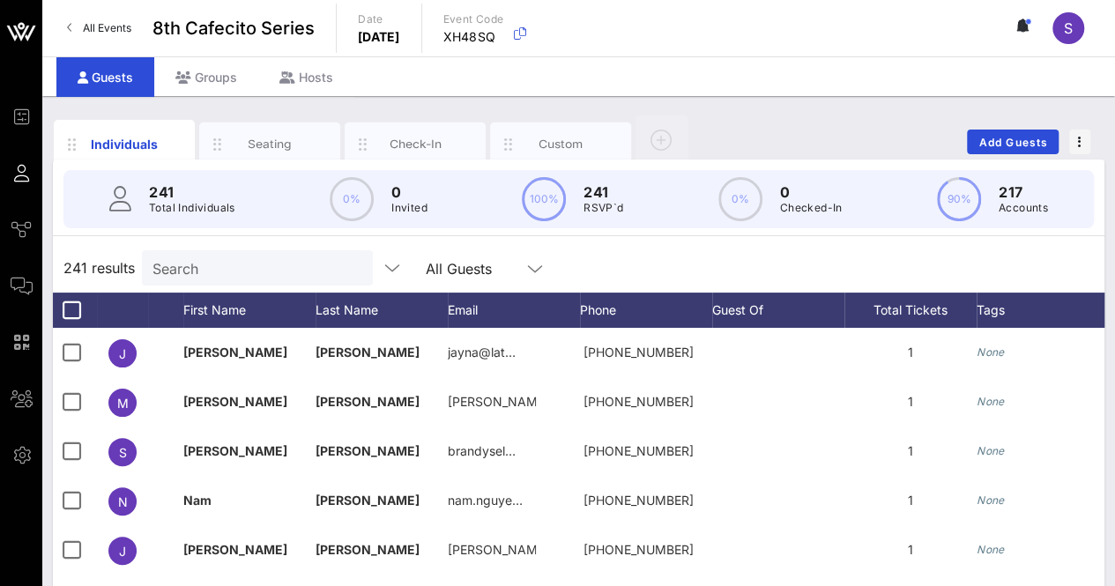
click at [770, 117] on div "Individuals Seating Check-In Custom Add Guests" at bounding box center [578, 142] width 1051 height 56
click at [217, 253] on div at bounding box center [255, 267] width 206 height 35
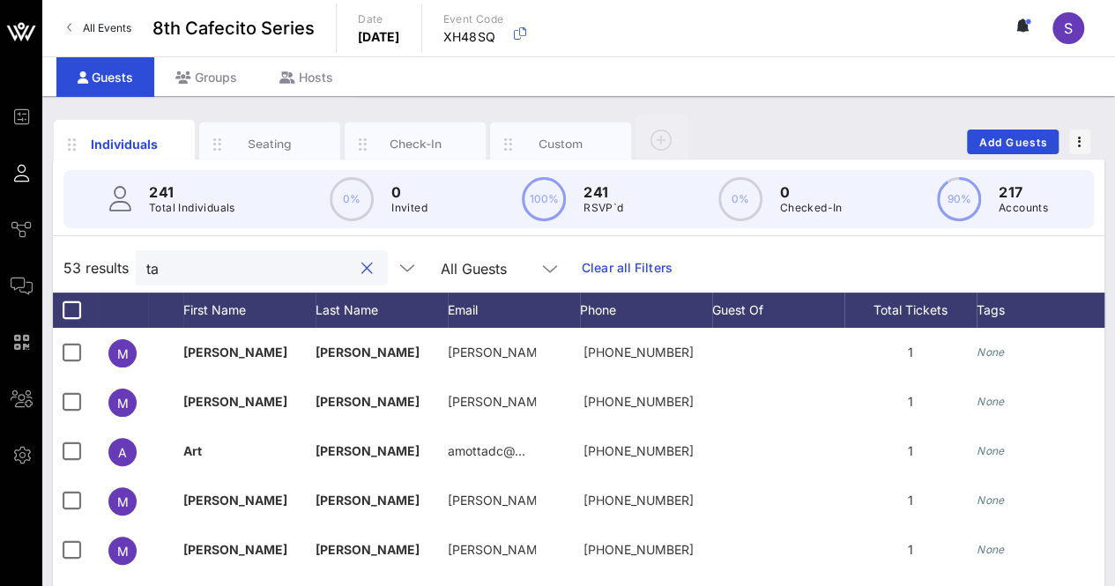
type input "t"
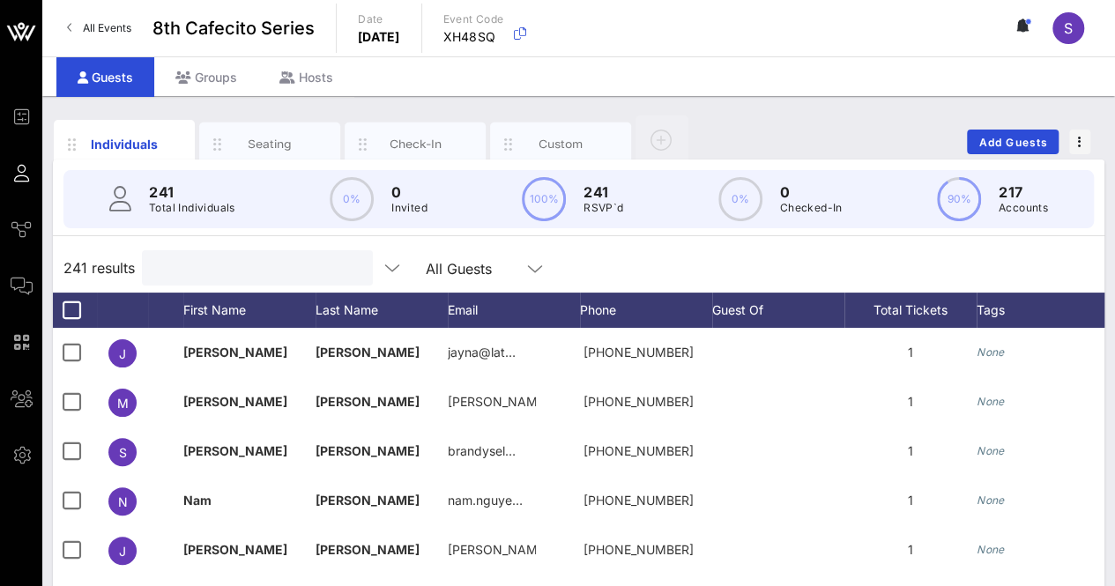
click at [836, 122] on div "Individuals Seating Check-In Custom Add Guests" at bounding box center [578, 142] width 1051 height 56
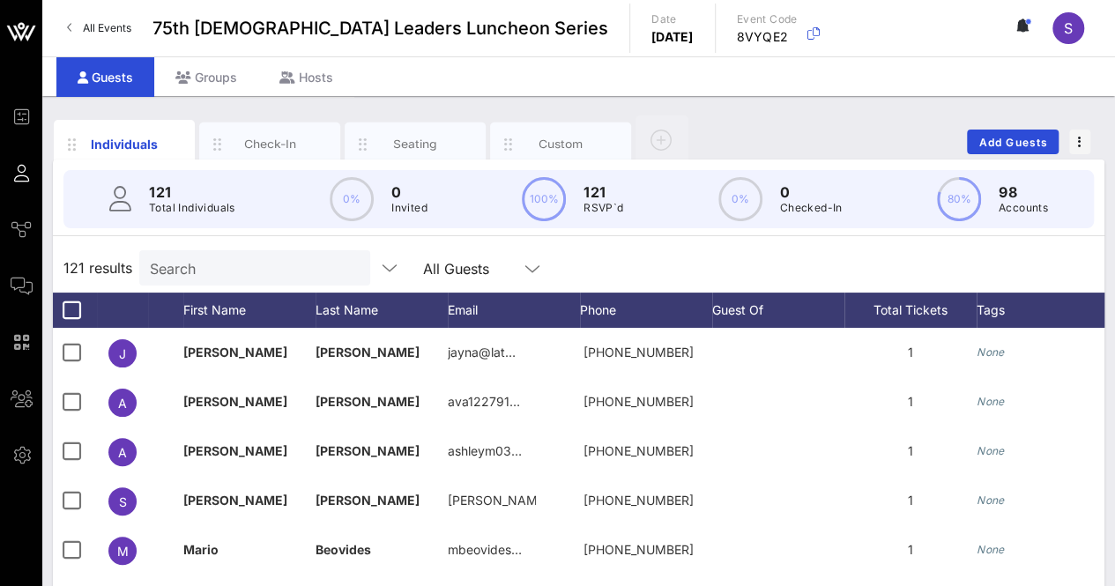
drag, startPoint x: 623, startPoint y: 241, endPoint x: 473, endPoint y: 122, distance: 190.7
click at [622, 241] on div "121 Total Individuals 0% 0 Invited 100% 121 RSVP`d 0% 0 Checked-In 80% 98 Accou…" at bounding box center [578, 507] width 1051 height 697
click at [282, 251] on div "Search" at bounding box center [253, 267] width 206 height 35
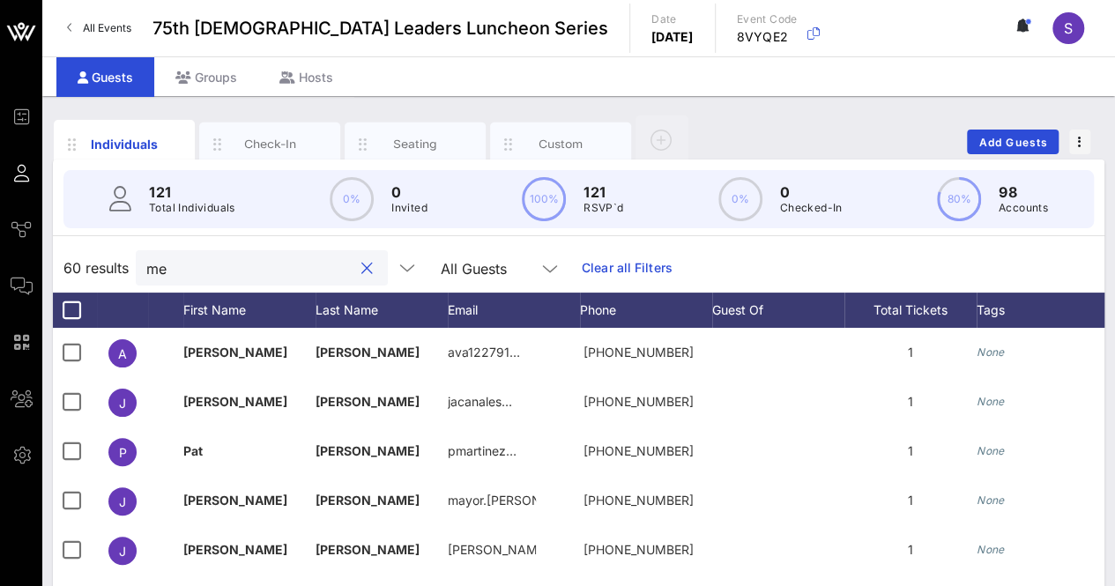
type input "m"
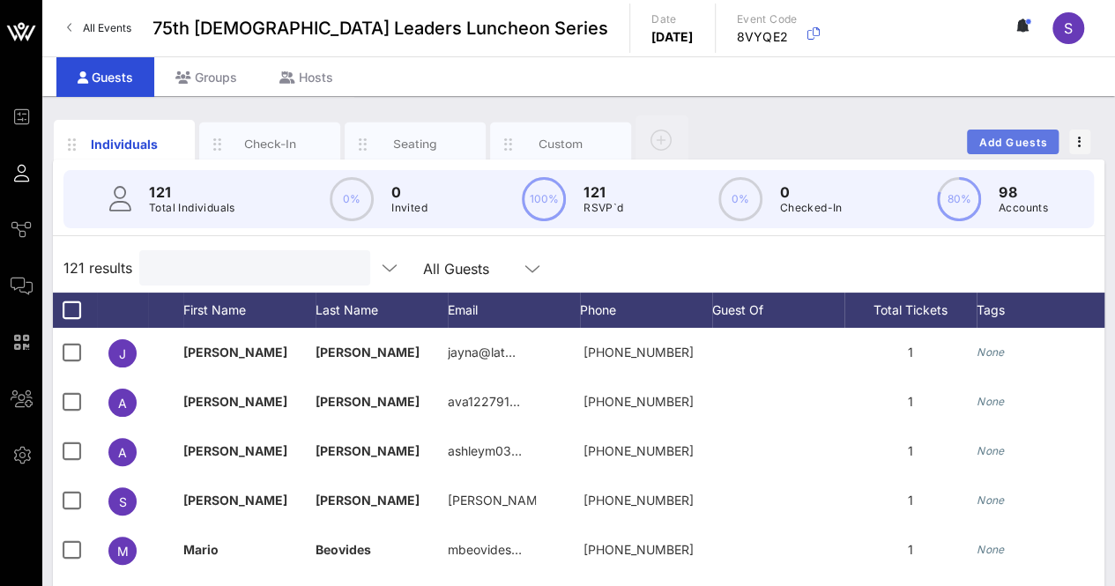
click at [989, 145] on span "Add Guests" at bounding box center [1013, 142] width 70 height 13
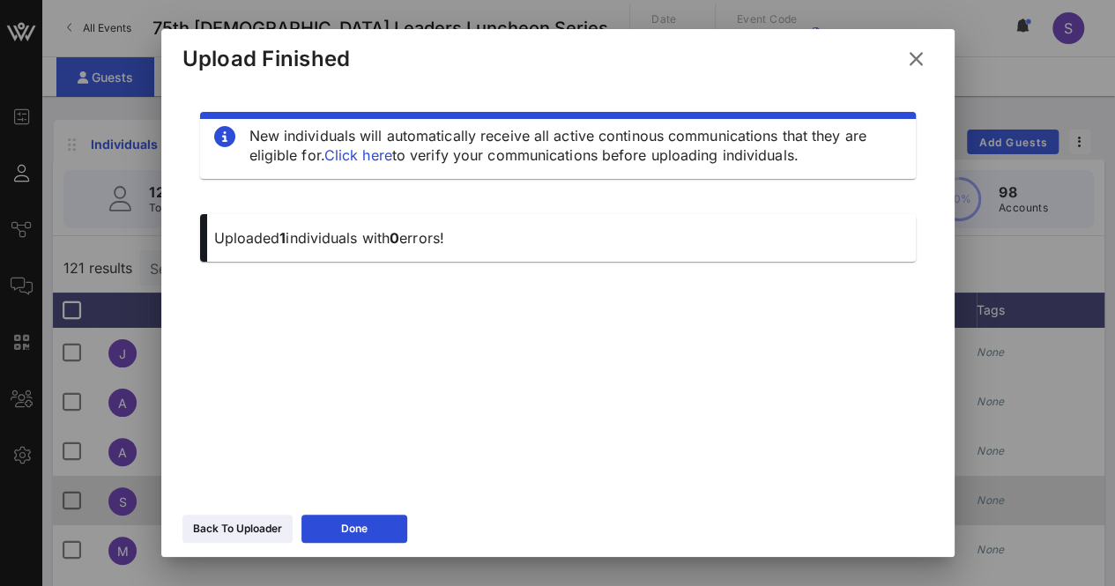
click at [363, 523] on div "Done" at bounding box center [354, 529] width 26 height 18
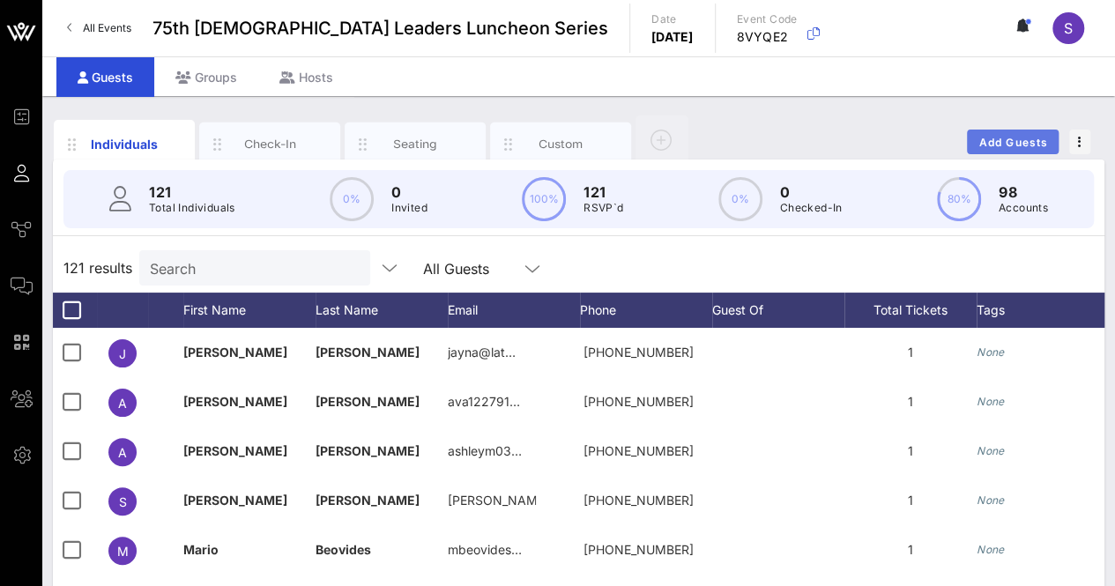
click at [1007, 136] on span "Add Guests" at bounding box center [1013, 142] width 70 height 13
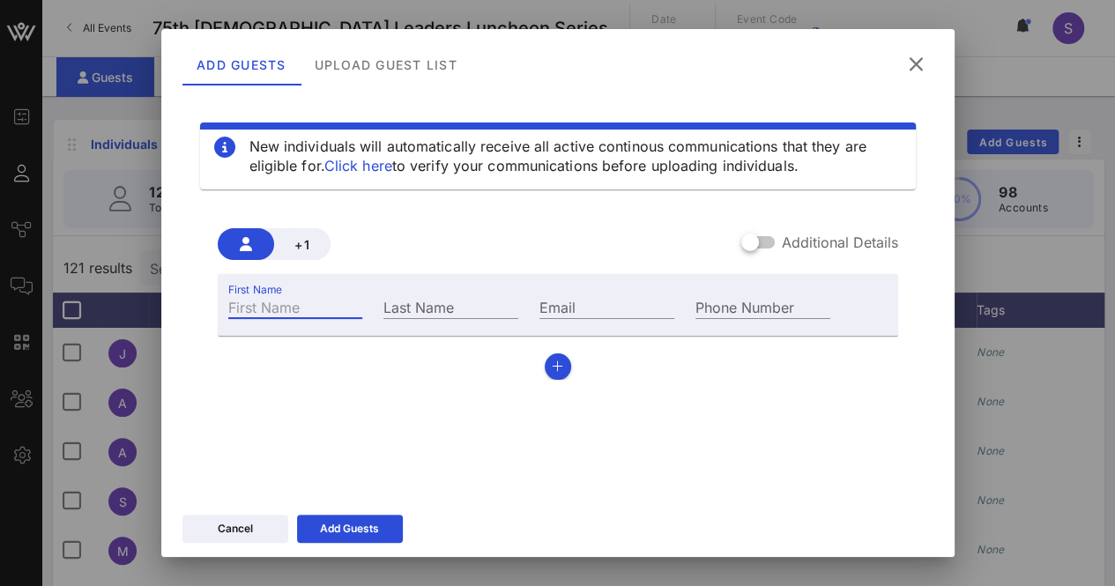
click at [324, 313] on input "First Name" at bounding box center [295, 306] width 135 height 23
type input "Megan"
click at [459, 298] on input "Last Name" at bounding box center [450, 306] width 135 height 23
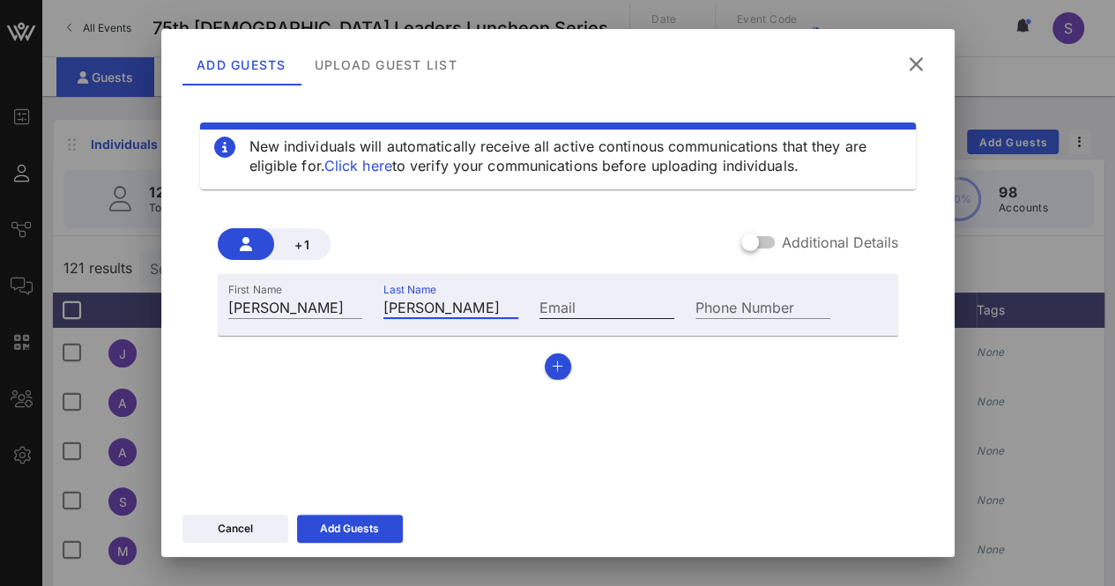
type input "Stewart"
click at [631, 300] on input "Email" at bounding box center [606, 306] width 135 height 23
paste input "megan@meganaynphotography.com"
type input "megan@meganaynphotography.com"
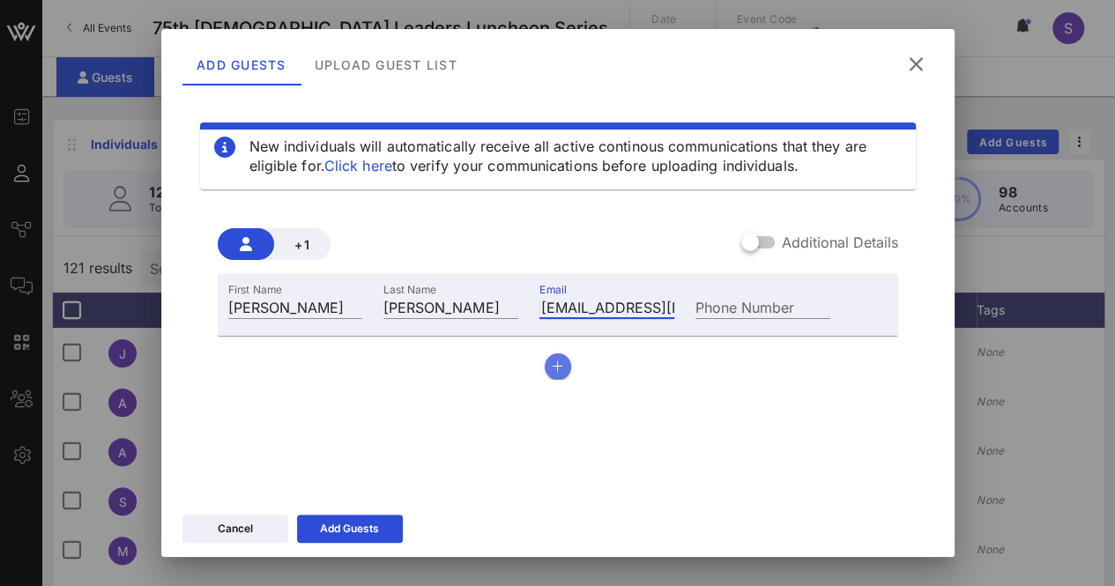
click at [551, 360] on button "button" at bounding box center [558, 366] width 26 height 26
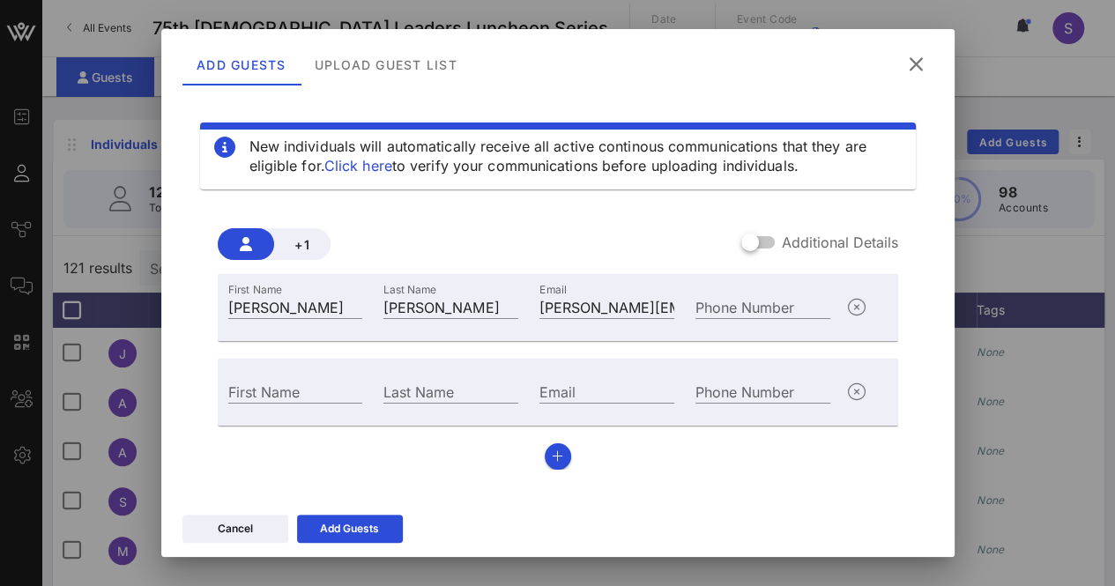
click at [271, 404] on div "First Name" at bounding box center [296, 390] width 156 height 48
click at [289, 387] on input "First Name" at bounding box center [295, 391] width 135 height 23
type input "Kelly"
click at [391, 387] on input "Last Name" at bounding box center [450, 391] width 135 height 23
type input "Shores"
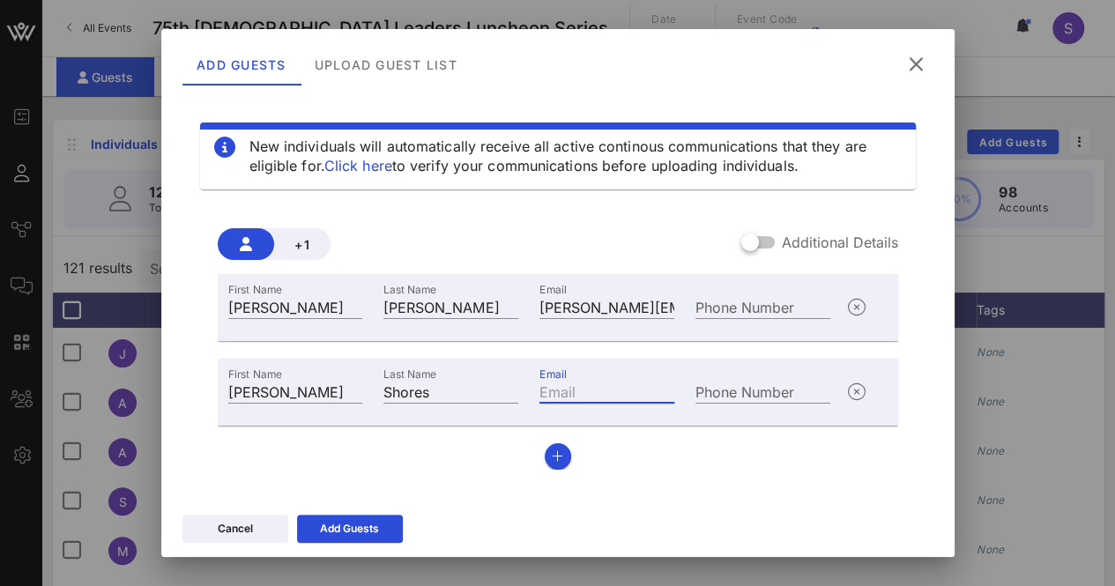
click at [604, 387] on input "Email" at bounding box center [606, 391] width 135 height 23
paste input "tkshores@sparksight.com>"
drag, startPoint x: 657, startPoint y: 382, endPoint x: 715, endPoint y: 404, distance: 61.1
click at [699, 384] on div "First Name Kelly Last Name Shores Email tkshores@sparksight.com> Phone Number" at bounding box center [530, 390] width 624 height 48
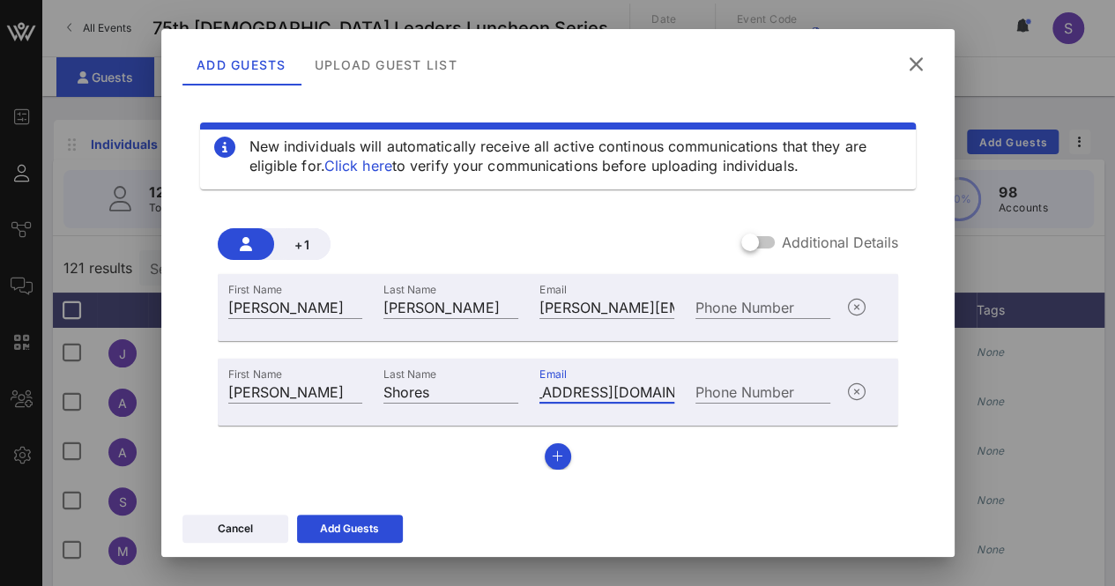
scroll to position [0, 42]
type input "tkshores@sparksight.com"
click at [376, 533] on div "Add Guests" at bounding box center [349, 529] width 59 height 18
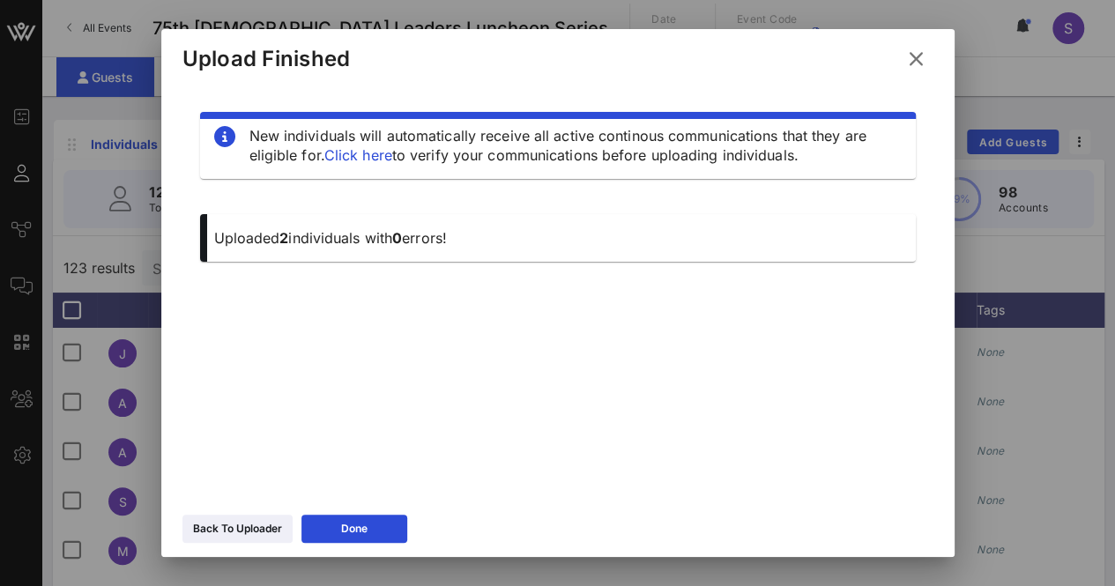
click at [922, 57] on icon at bounding box center [916, 58] width 24 height 21
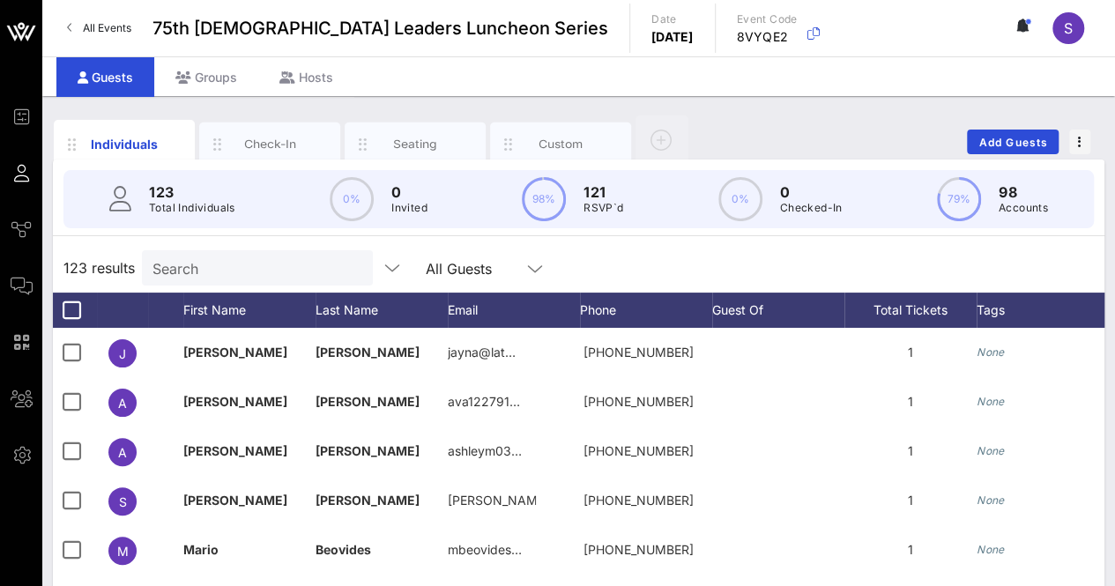
click at [271, 284] on div "Search" at bounding box center [255, 267] width 206 height 35
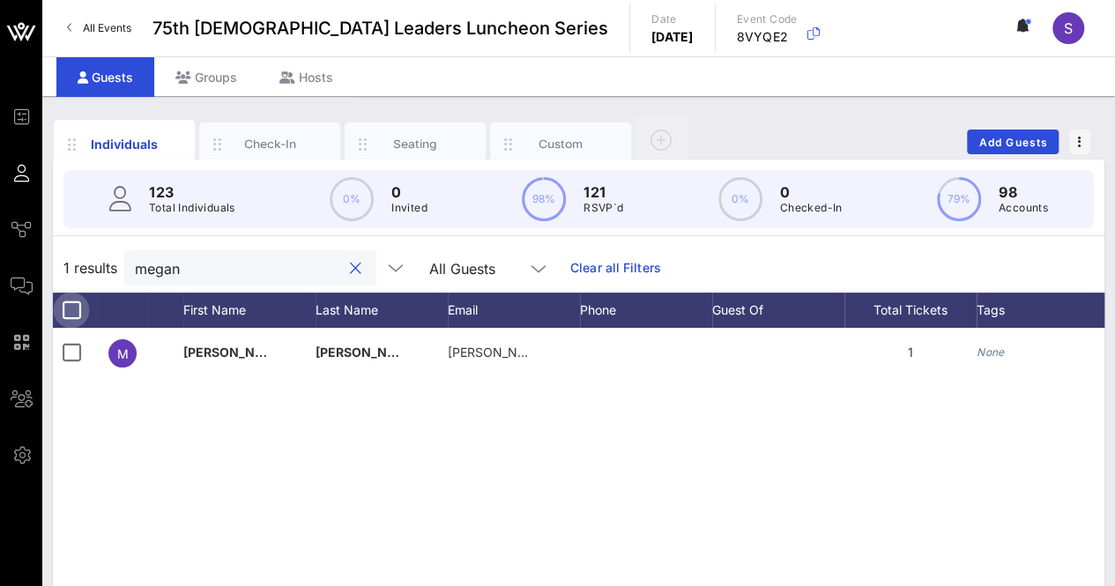
type input "megan"
click at [67, 302] on div at bounding box center [71, 310] width 30 height 30
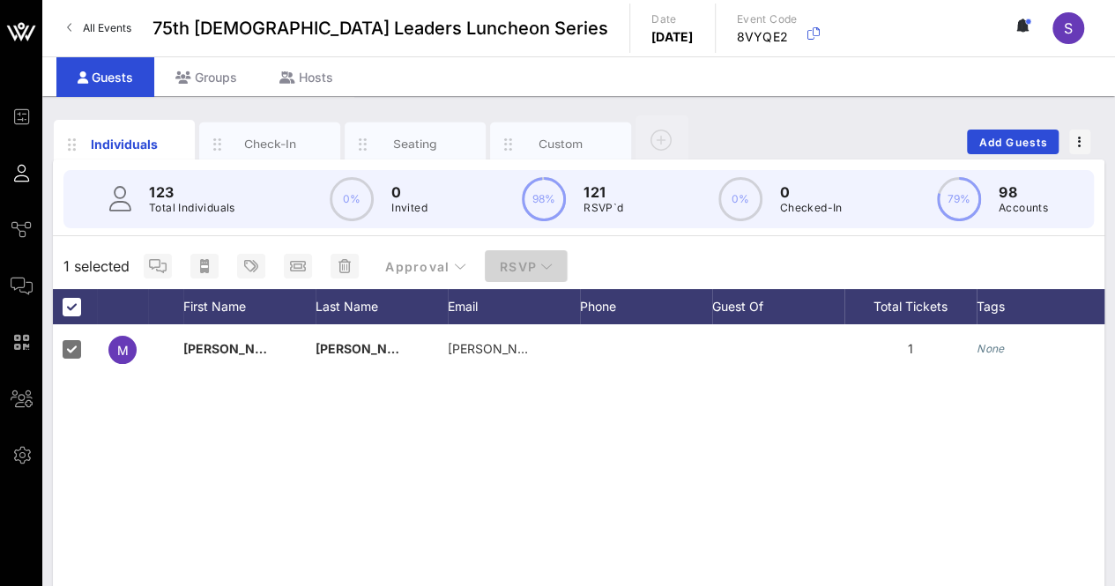
click at [513, 264] on span "RSVP" at bounding box center [526, 266] width 55 height 15
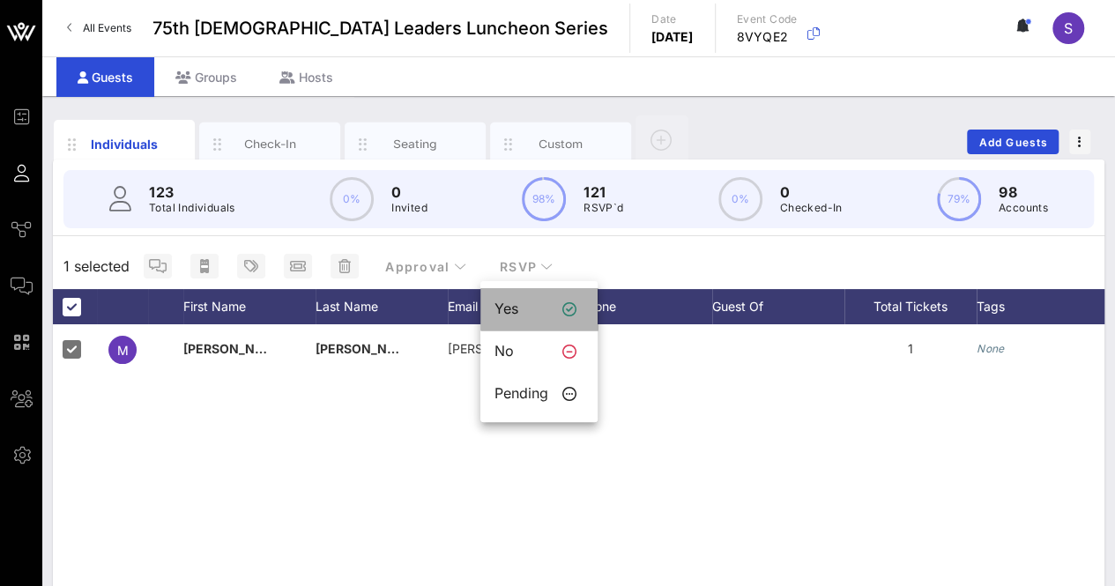
click at [530, 311] on div "Yes" at bounding box center [521, 308] width 54 height 17
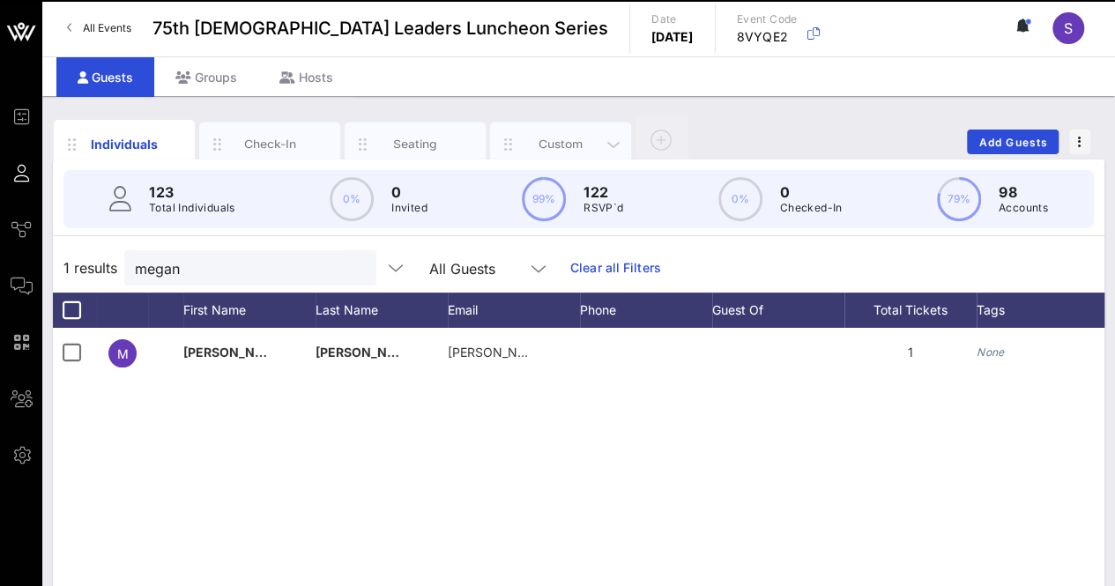
click at [552, 136] on div "Custom" at bounding box center [561, 144] width 78 height 17
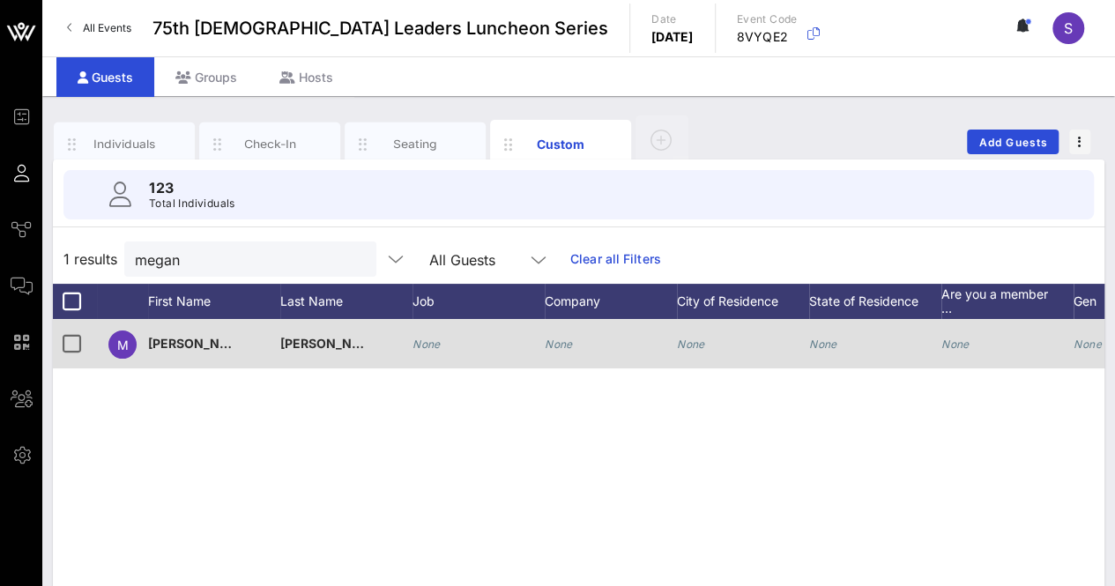
click at [414, 331] on div "None" at bounding box center [426, 343] width 28 height 49
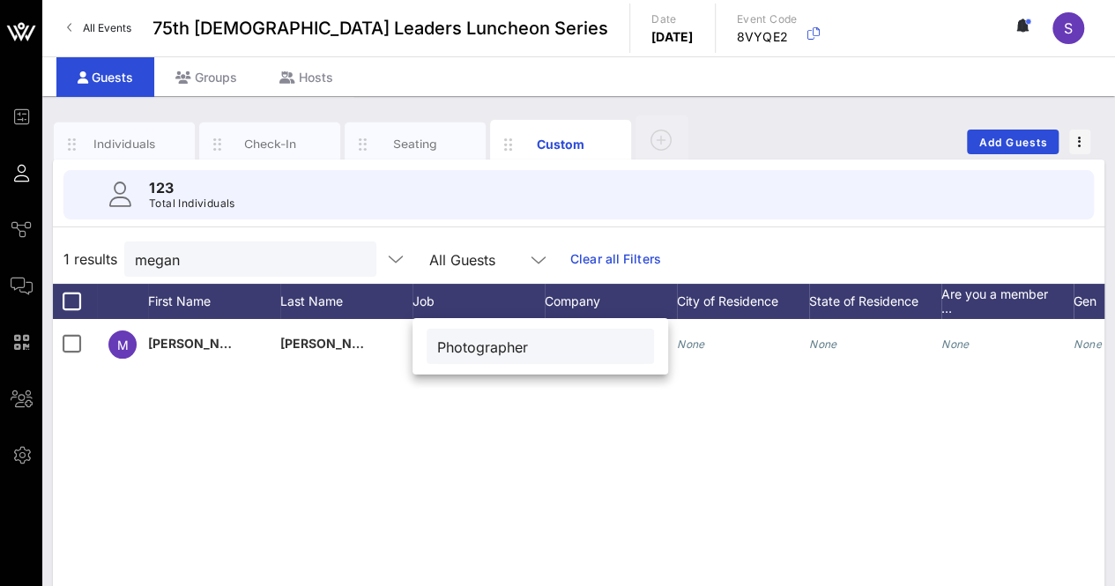
type input "Photographer"
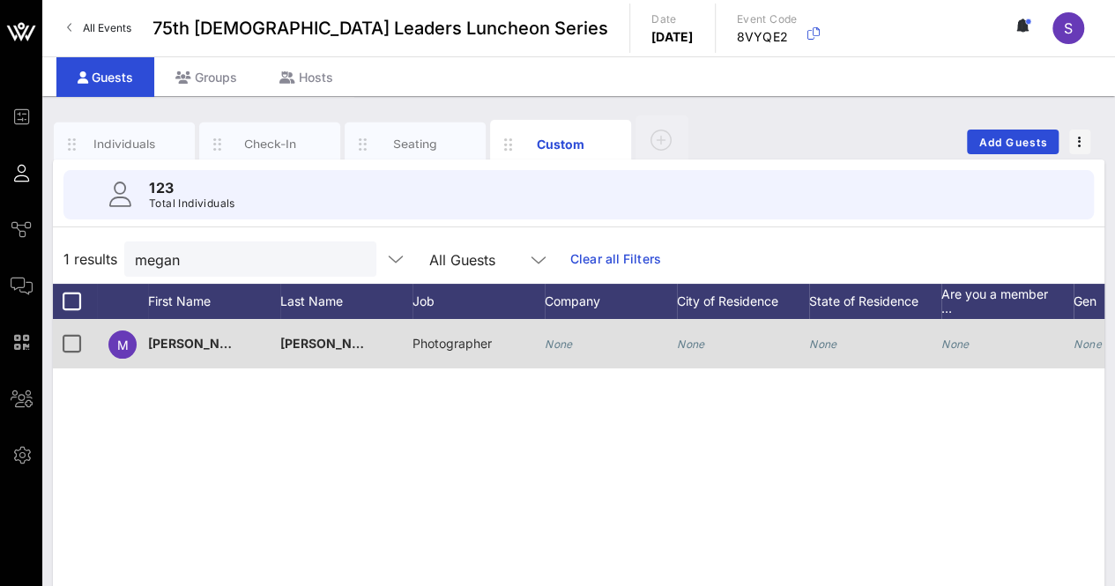
click at [560, 339] on icon "None" at bounding box center [559, 343] width 28 height 13
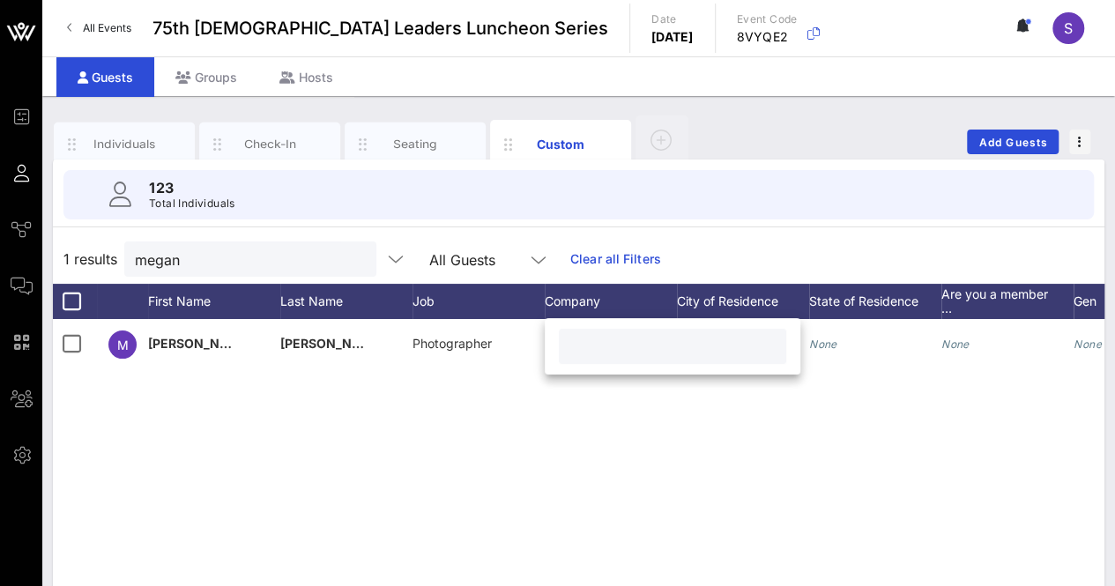
paste input "meganayn photography"
drag, startPoint x: 582, startPoint y: 345, endPoint x: 597, endPoint y: 350, distance: 16.7
click at [582, 345] on input "meganayn photography" at bounding box center [672, 346] width 206 height 23
drag, startPoint x: 653, startPoint y: 340, endPoint x: 644, endPoint y: 352, distance: 14.5
click at [653, 343] on input "Meganayn photography" at bounding box center [672, 346] width 206 height 23
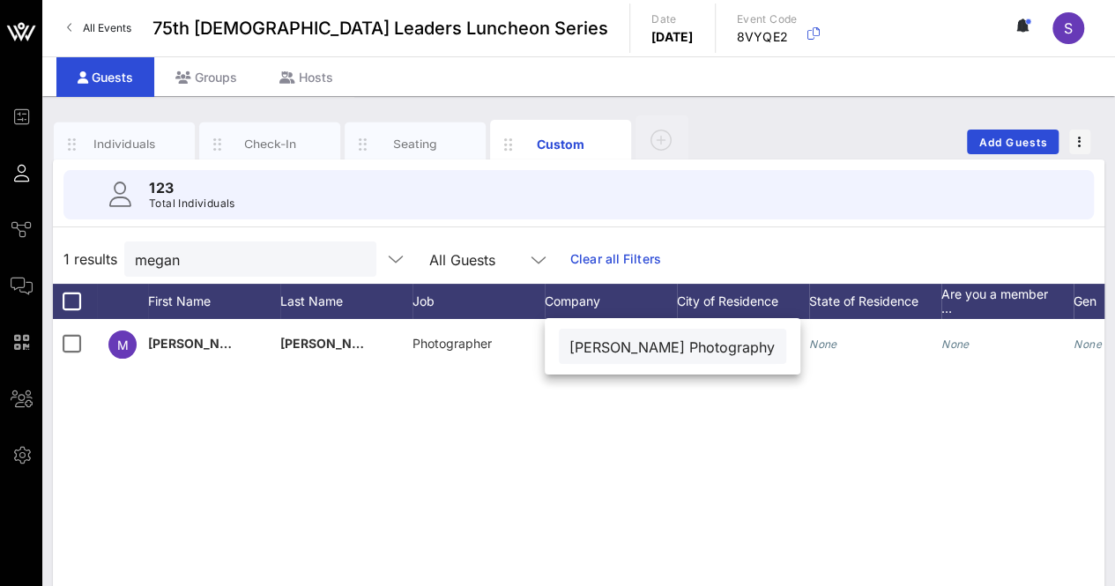
type input "Meganayn Photography"
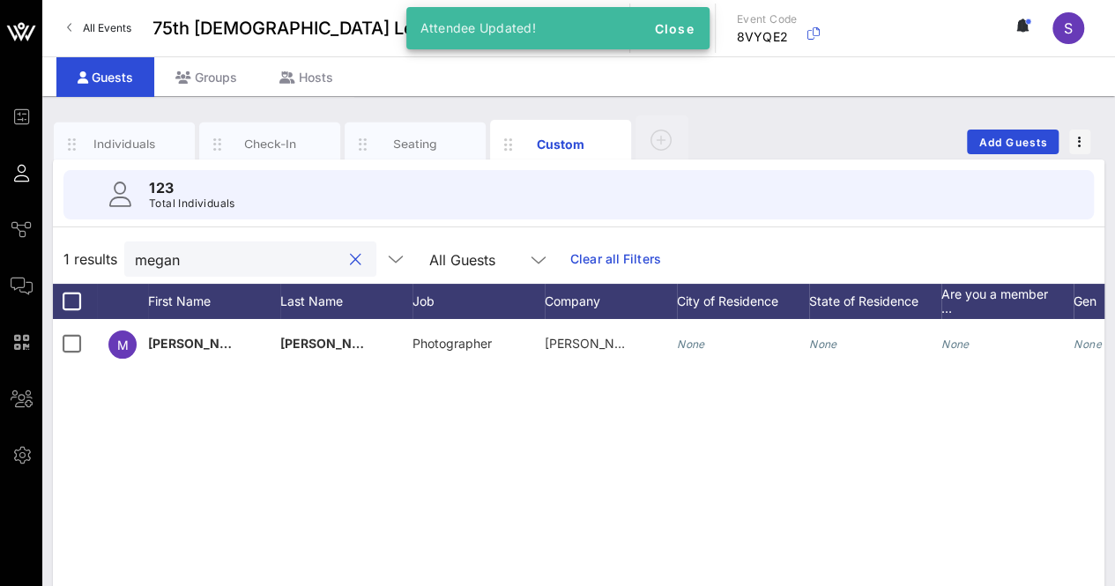
click at [181, 249] on input "megan" at bounding box center [238, 259] width 206 height 23
click at [180, 249] on input "megan" at bounding box center [238, 259] width 206 height 23
type input "h"
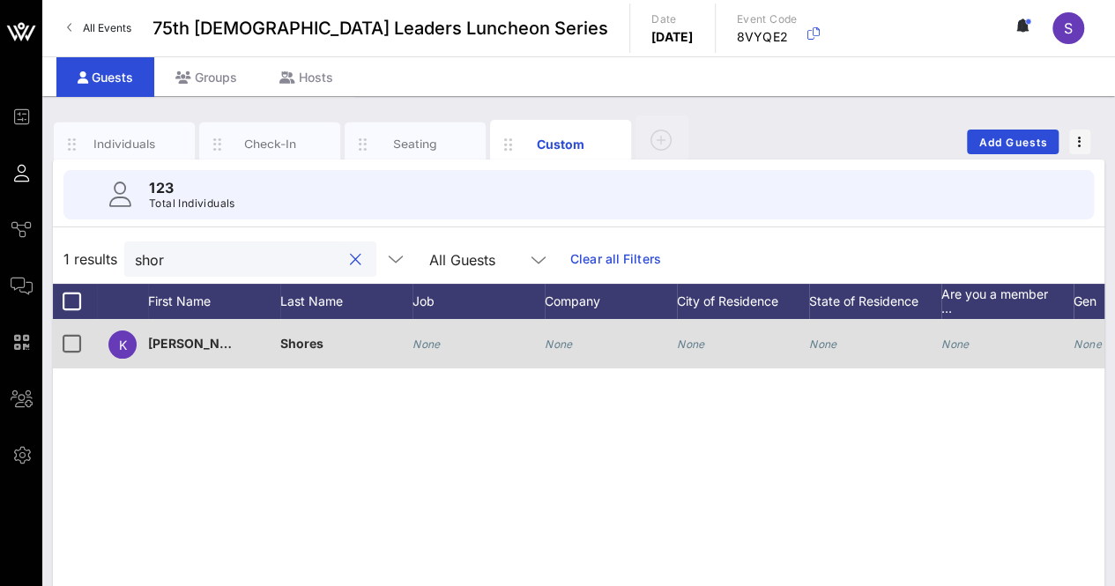
type input "shor"
click at [453, 336] on div "None" at bounding box center [478, 354] width 132 height 70
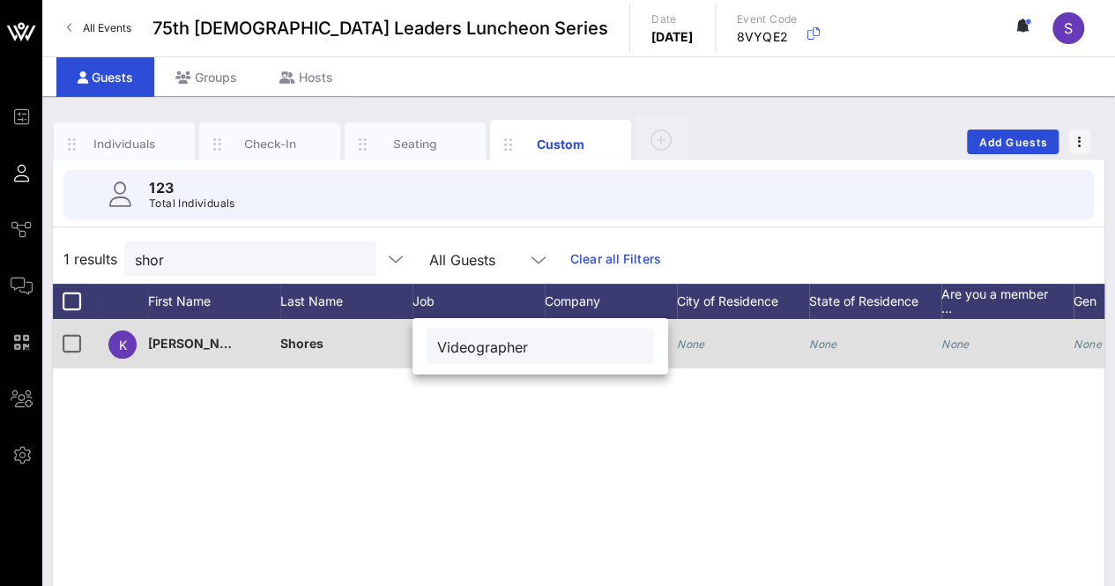
type input "Videographer"
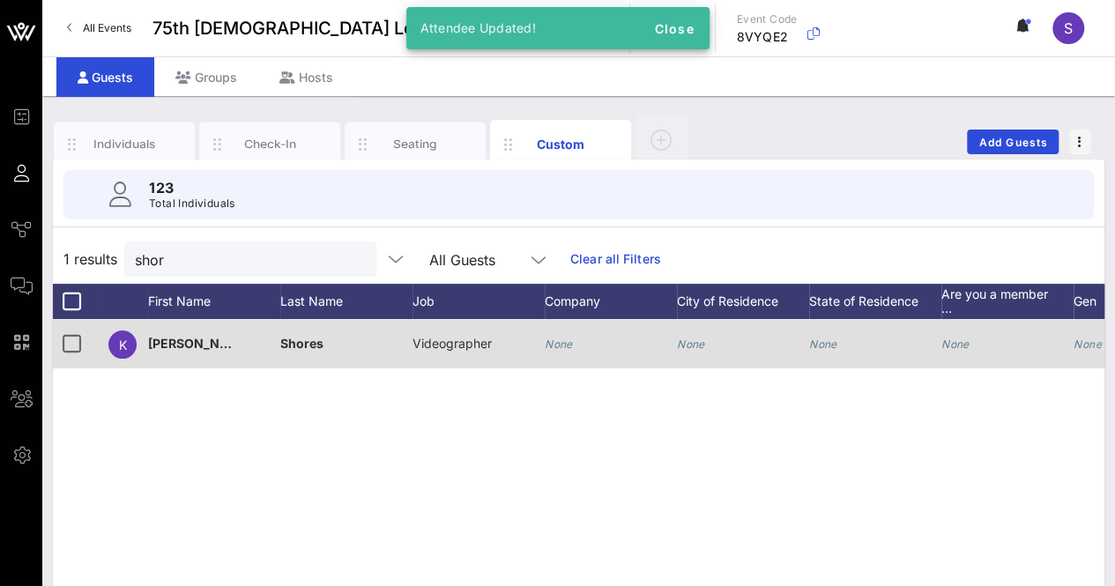
click at [562, 342] on icon "None" at bounding box center [559, 343] width 28 height 13
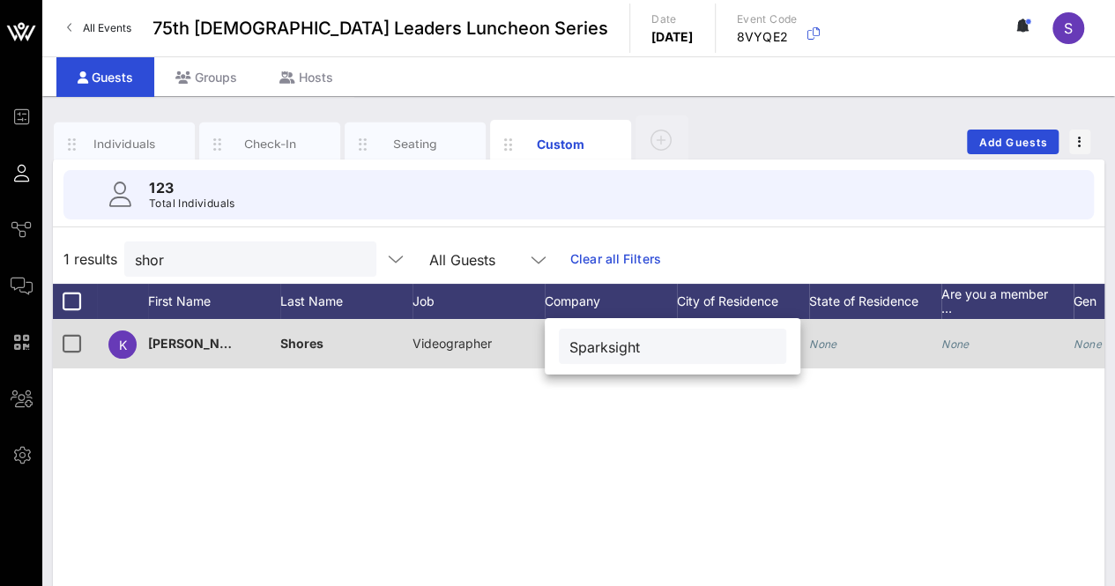
type input "Sparksight"
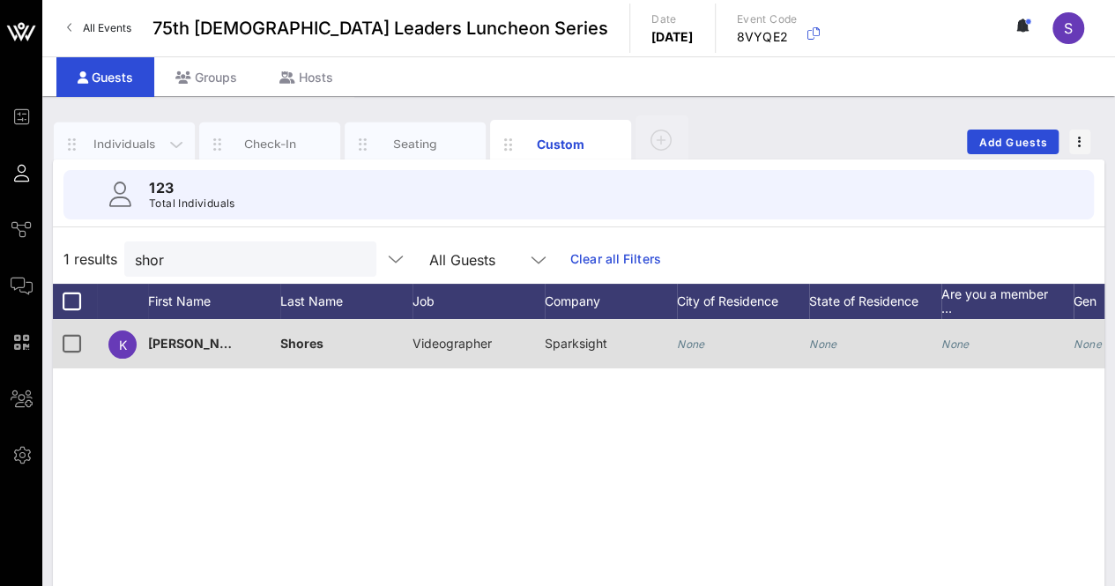
click at [127, 142] on div "Individuals" at bounding box center [124, 144] width 78 height 17
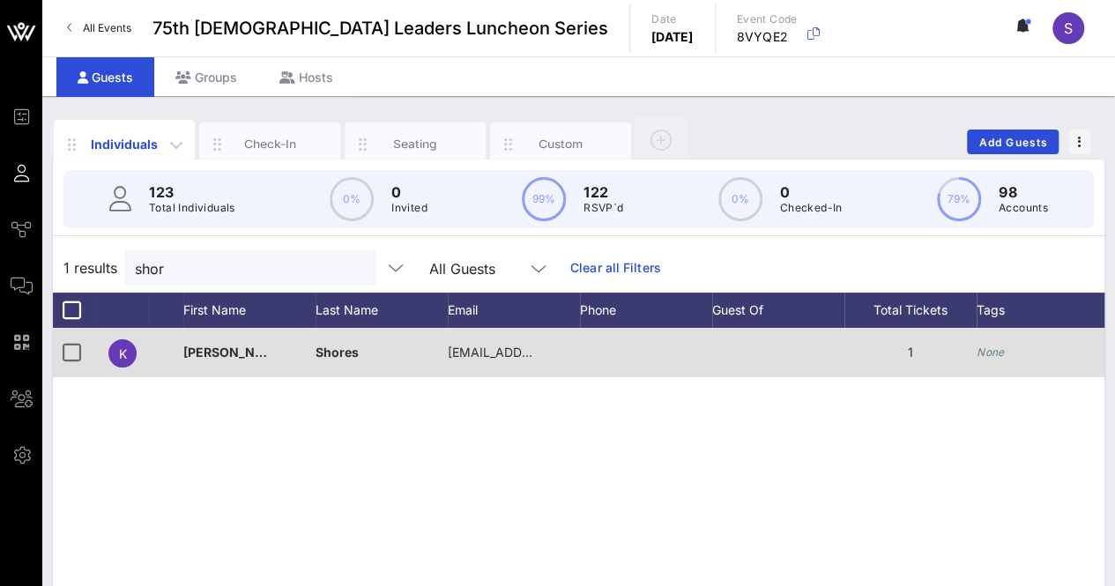
click at [127, 135] on div "Individuals" at bounding box center [124, 144] width 78 height 19
click at [350, 268] on button "clear icon" at bounding box center [355, 269] width 11 height 18
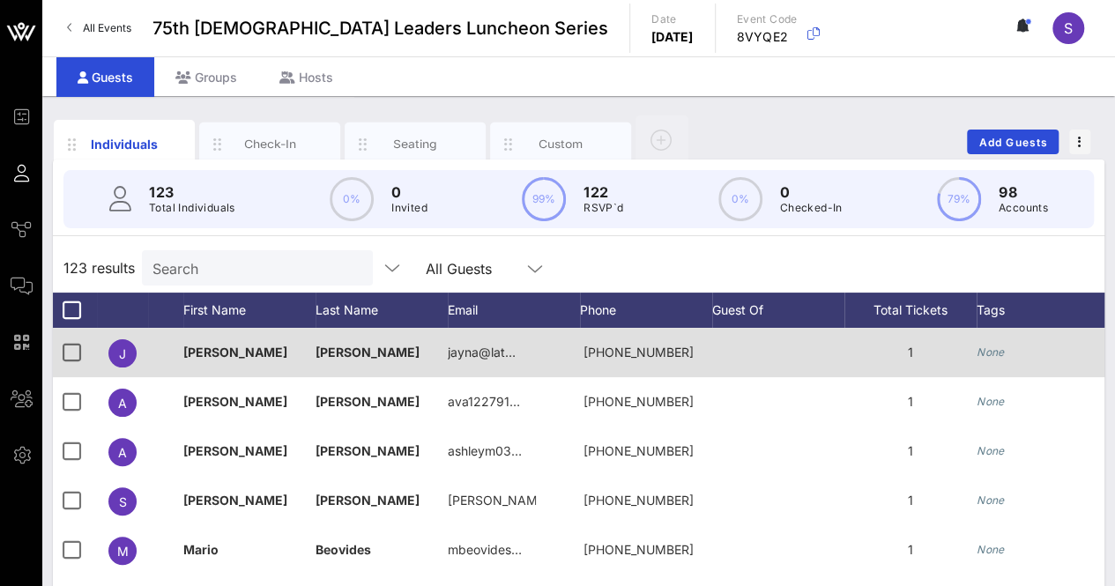
click at [761, 248] on div "123 results Search All Guests" at bounding box center [578, 267] width 1051 height 49
click at [1001, 133] on button "Add Guests" at bounding box center [1013, 142] width 92 height 25
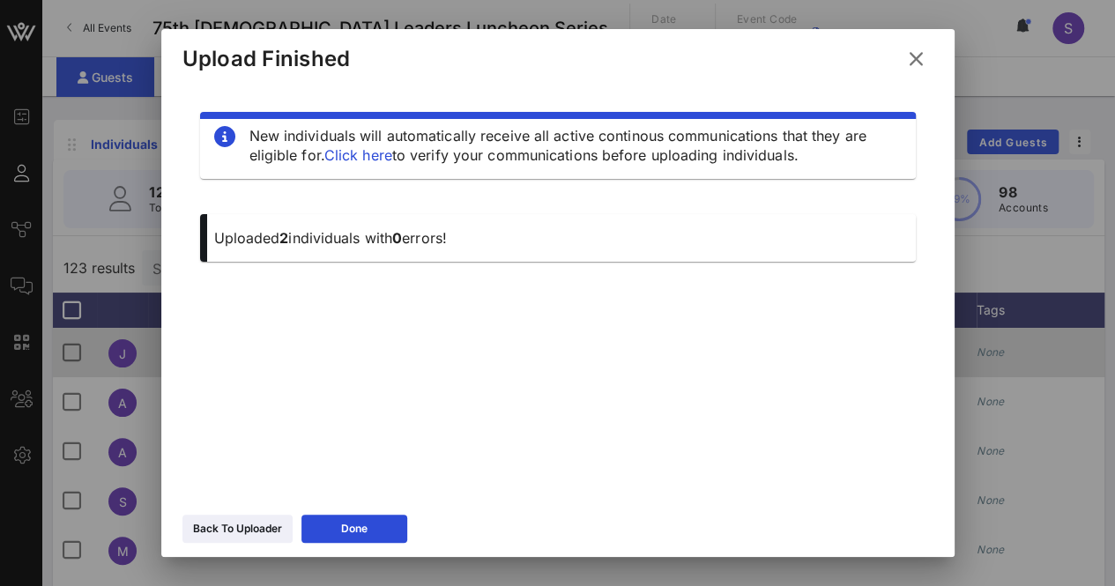
drag, startPoint x: 389, startPoint y: 524, endPoint x: 1006, endPoint y: 179, distance: 706.9
click at [391, 522] on button "Done" at bounding box center [354, 529] width 106 height 28
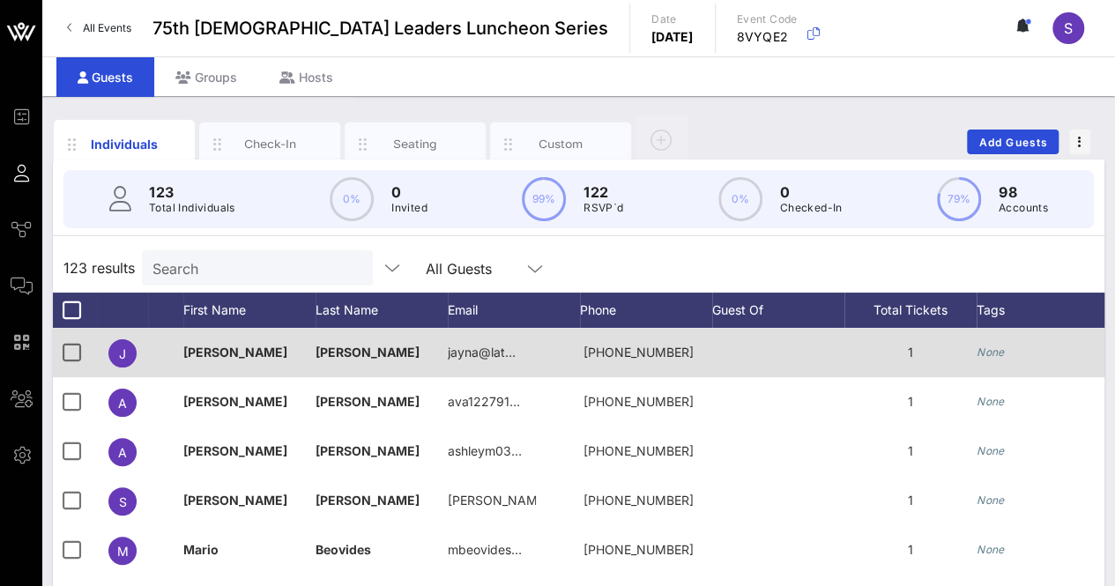
click at [1004, 128] on div "Individuals Check-In Seating Custom Add Guests" at bounding box center [578, 142] width 1051 height 56
click at [984, 140] on span "Add Guests" at bounding box center [1013, 142] width 70 height 13
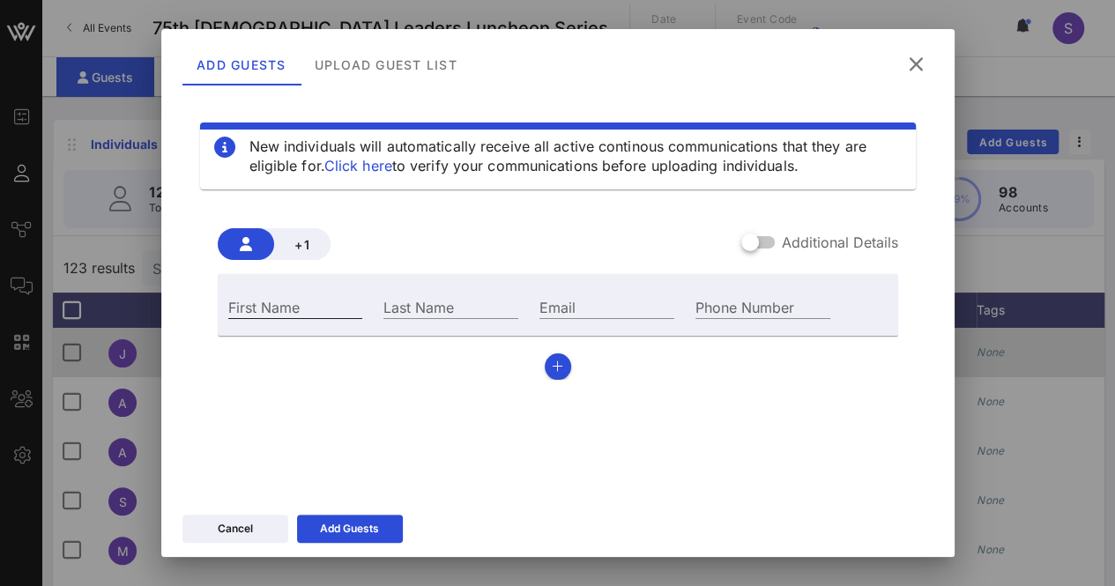
click at [285, 315] on input "First Name" at bounding box center [295, 306] width 135 height 23
type input "Lois"
drag, startPoint x: 426, startPoint y: 302, endPoint x: 449, endPoint y: 306, distance: 23.2
click at [425, 301] on div "Last Name" at bounding box center [450, 306] width 135 height 23
type input "Beserra"
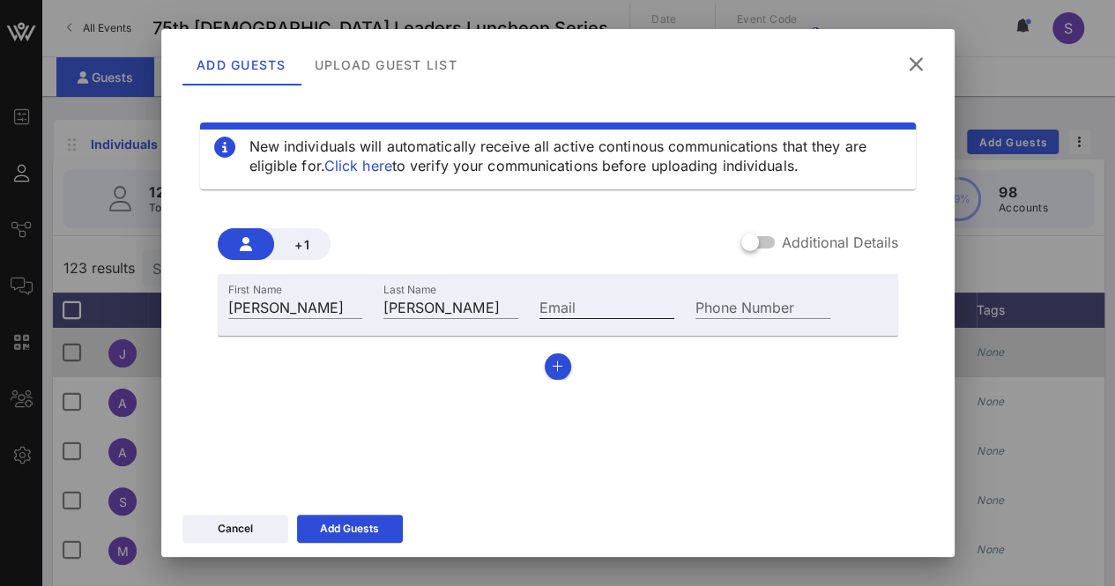
click at [564, 315] on input "Email" at bounding box center [606, 306] width 135 height 23
click at [565, 304] on input "Email" at bounding box center [606, 306] width 135 height 23
paste input "lobeserra@aol.com"
type input "lobeserra@aol.com"
click at [360, 523] on div "Add Guests" at bounding box center [349, 529] width 59 height 18
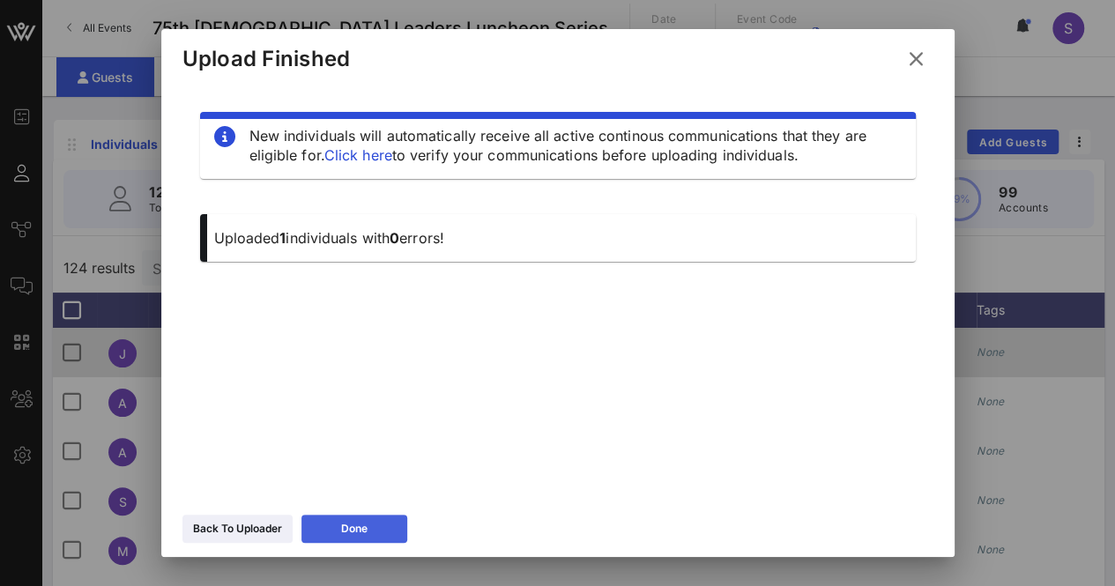
click at [382, 538] on button "Done" at bounding box center [354, 529] width 106 height 28
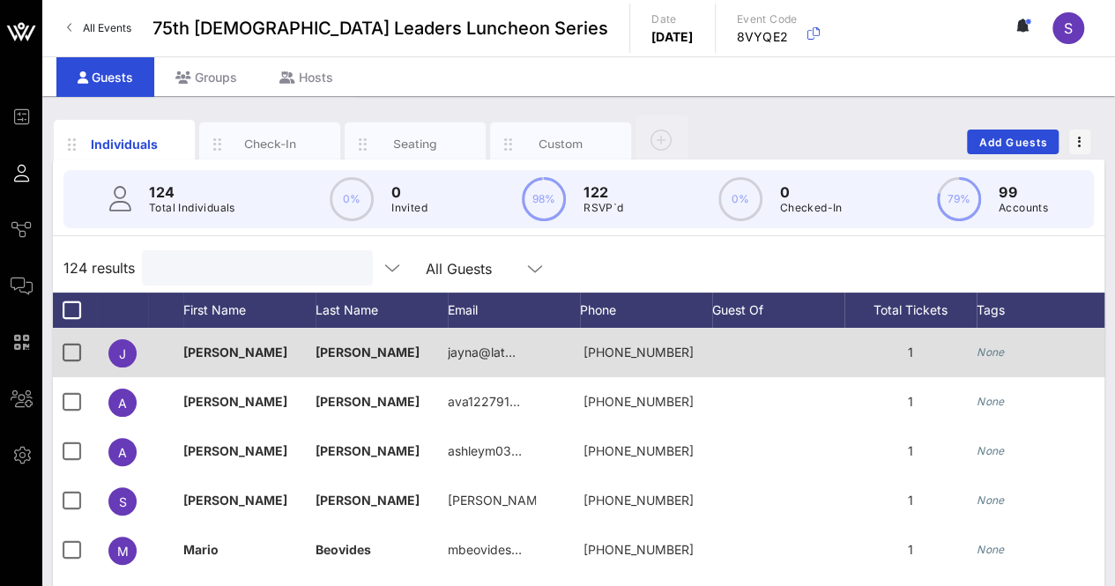
click at [277, 269] on input "text" at bounding box center [255, 267] width 206 height 23
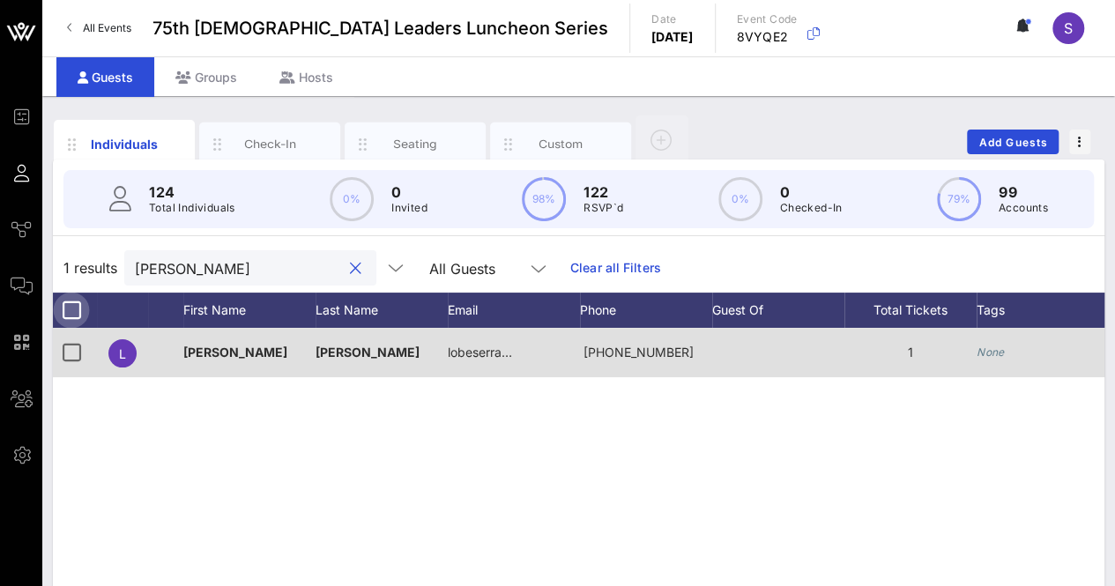
type input "[PERSON_NAME]"
drag, startPoint x: 64, startPoint y: 308, endPoint x: 264, endPoint y: 300, distance: 200.1
click at [65, 308] on div at bounding box center [71, 310] width 30 height 30
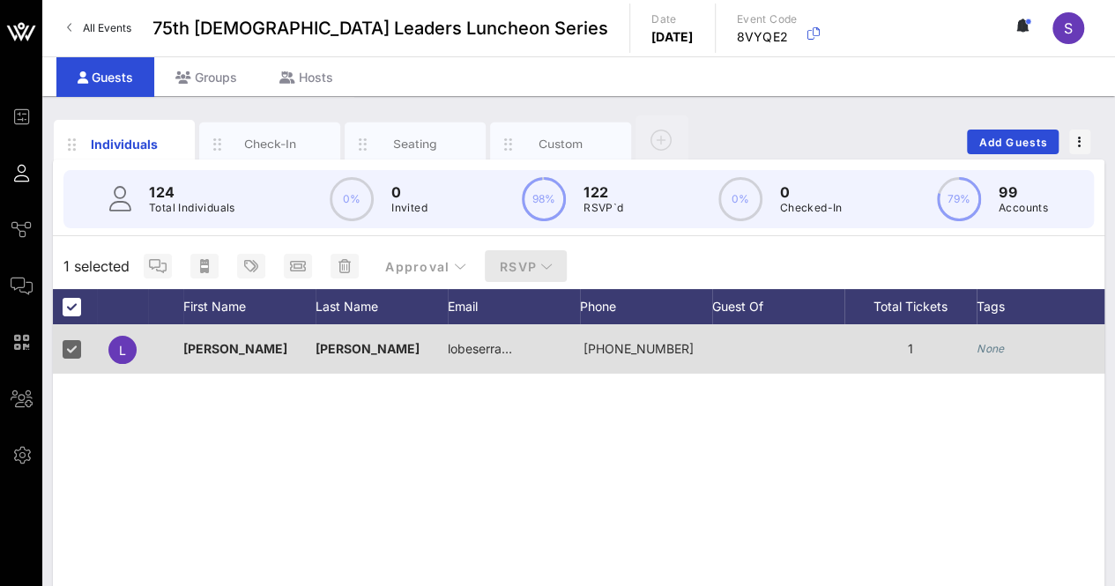
click at [554, 258] on button "RSVP" at bounding box center [526, 266] width 83 height 32
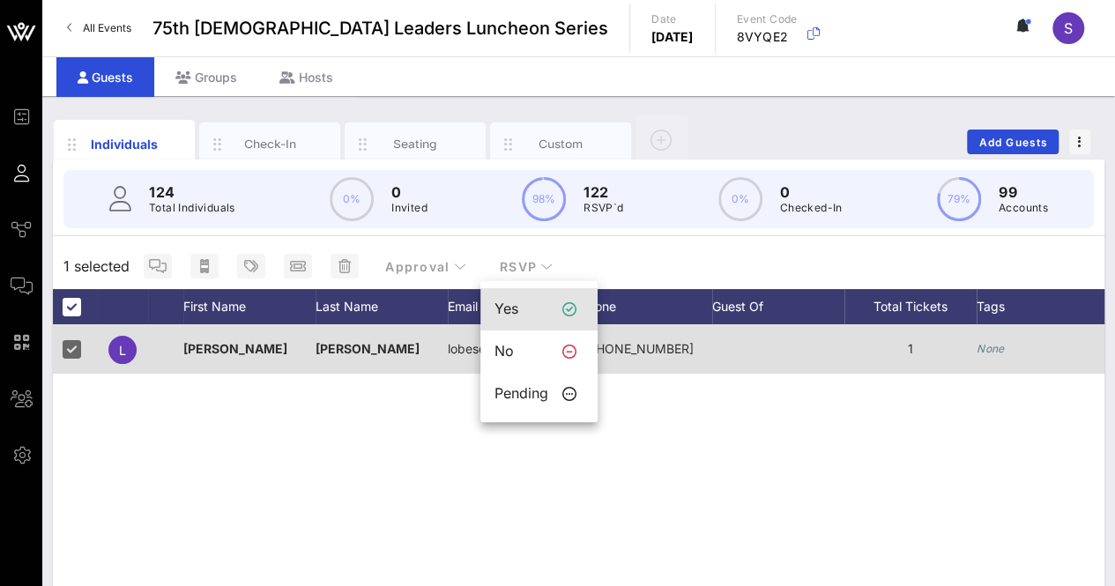
click at [534, 307] on div "Yes" at bounding box center [521, 308] width 54 height 17
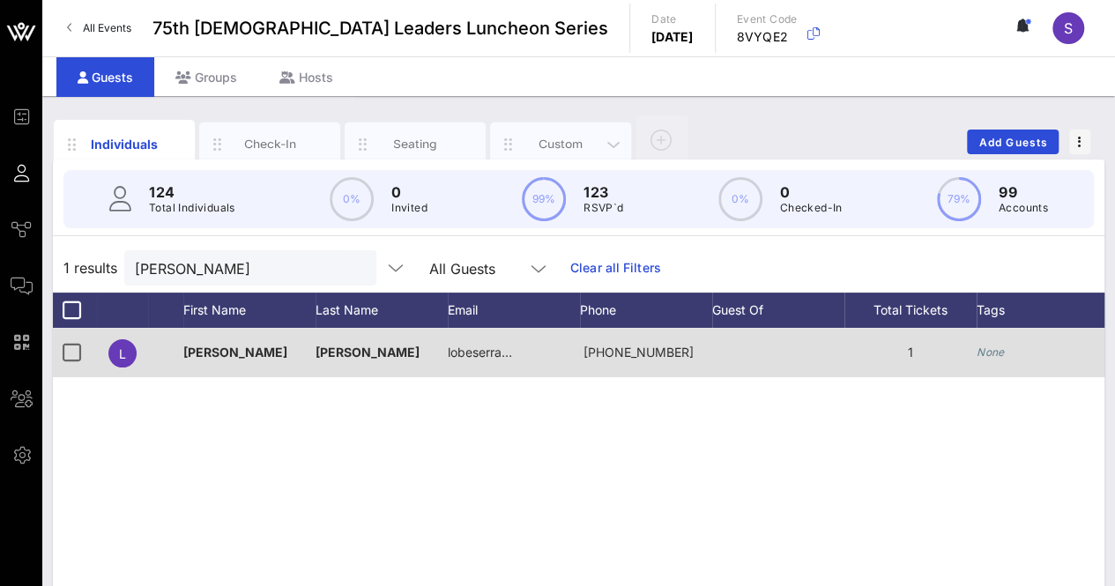
click at [555, 142] on div "Custom" at bounding box center [561, 144] width 78 height 17
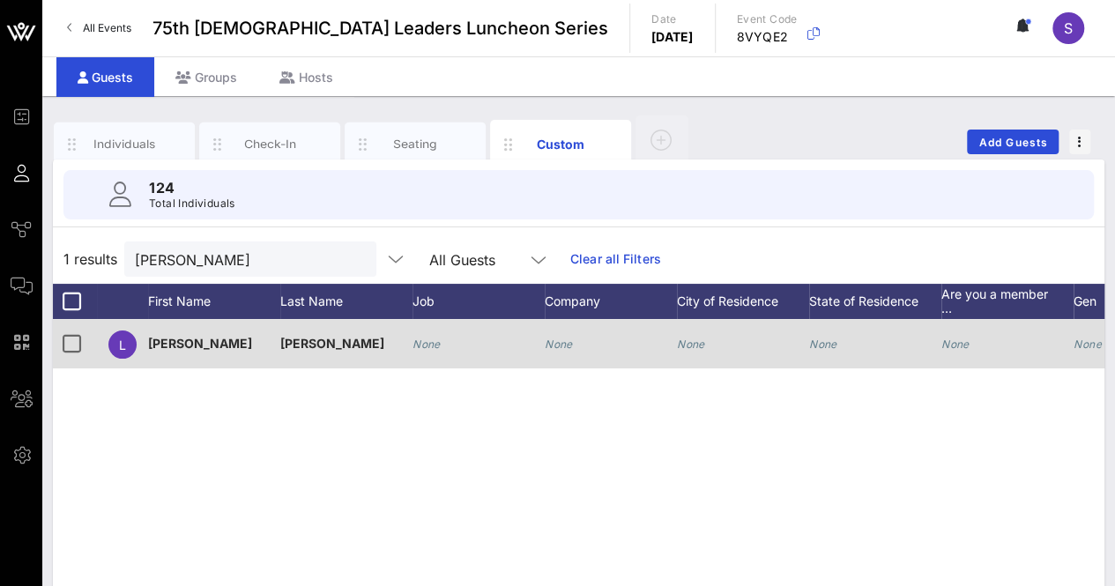
click at [440, 341] on icon "None" at bounding box center [426, 343] width 28 height 13
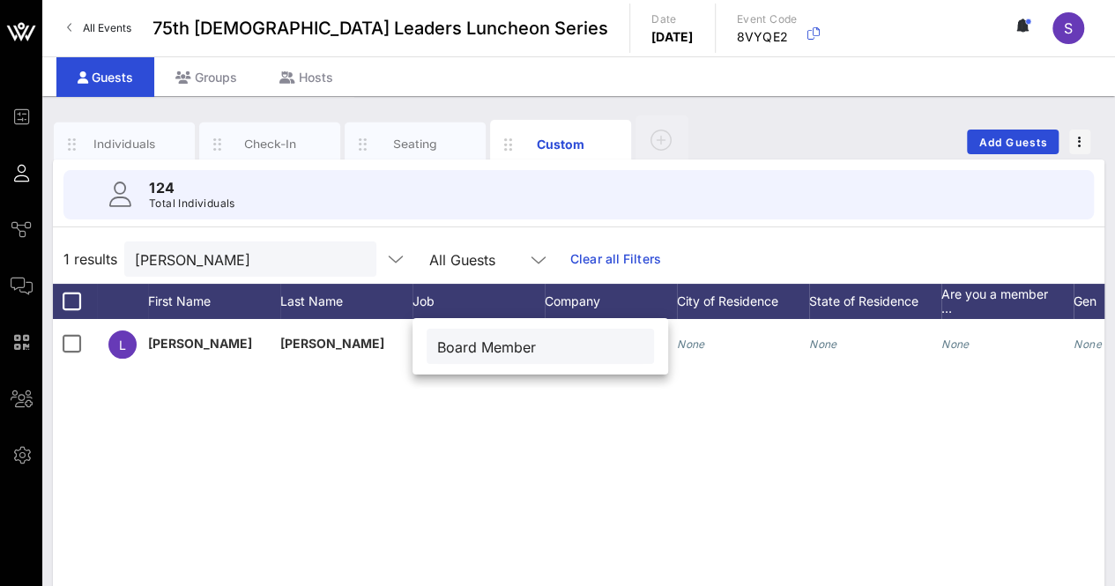
type input "Board Member"
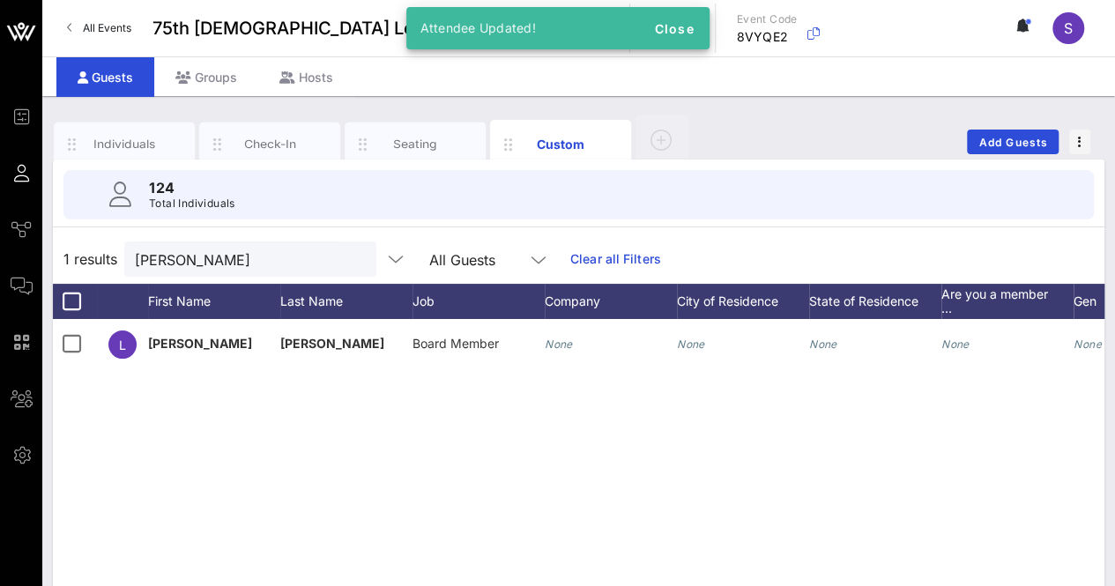
click at [567, 343] on icon "None" at bounding box center [559, 343] width 28 height 13
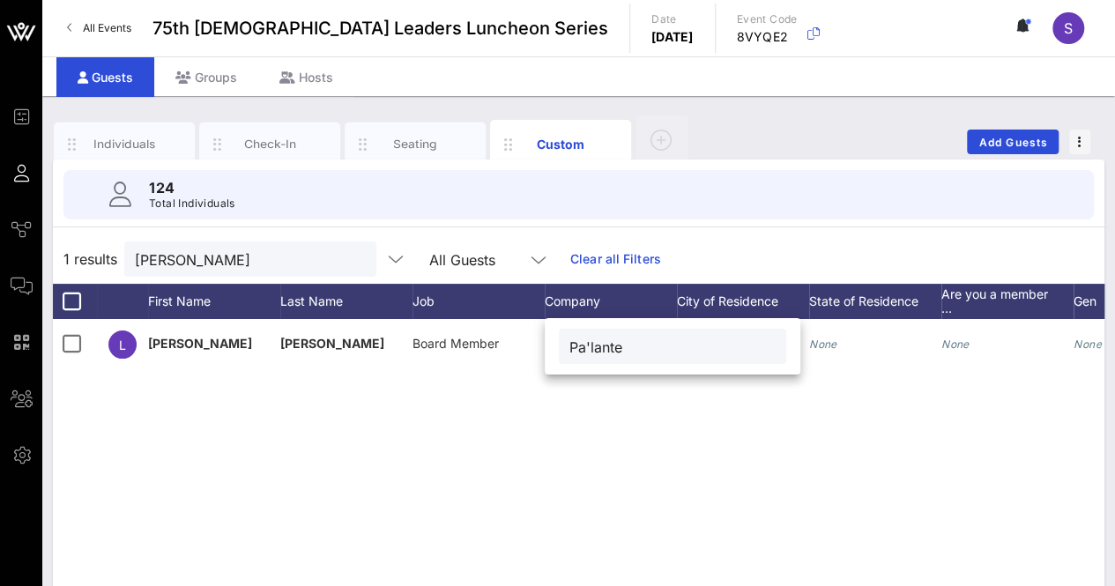
type input "Pa'lante"
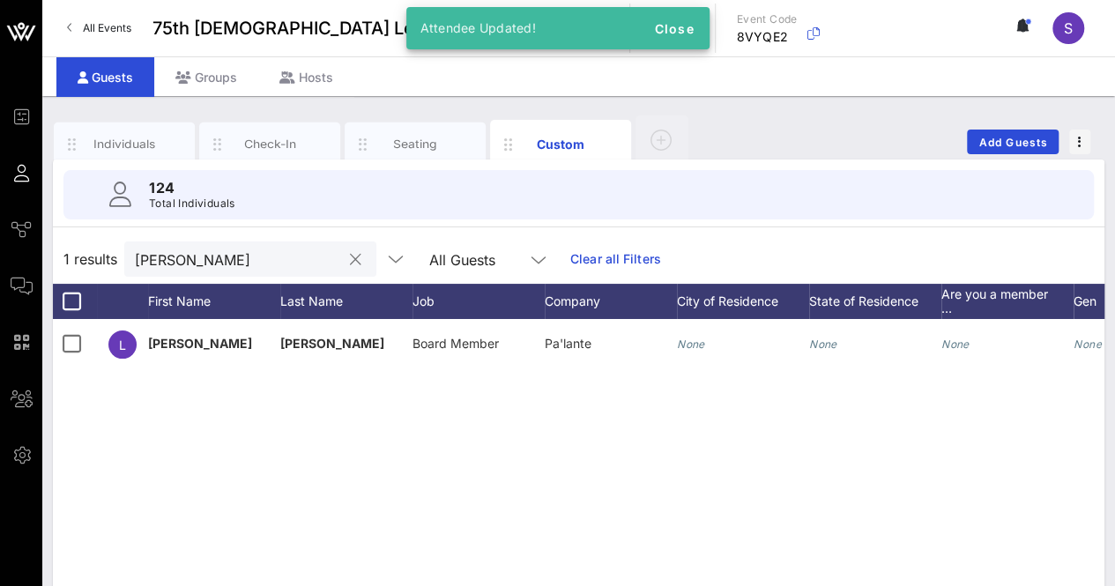
click at [350, 256] on button "clear icon" at bounding box center [355, 260] width 11 height 18
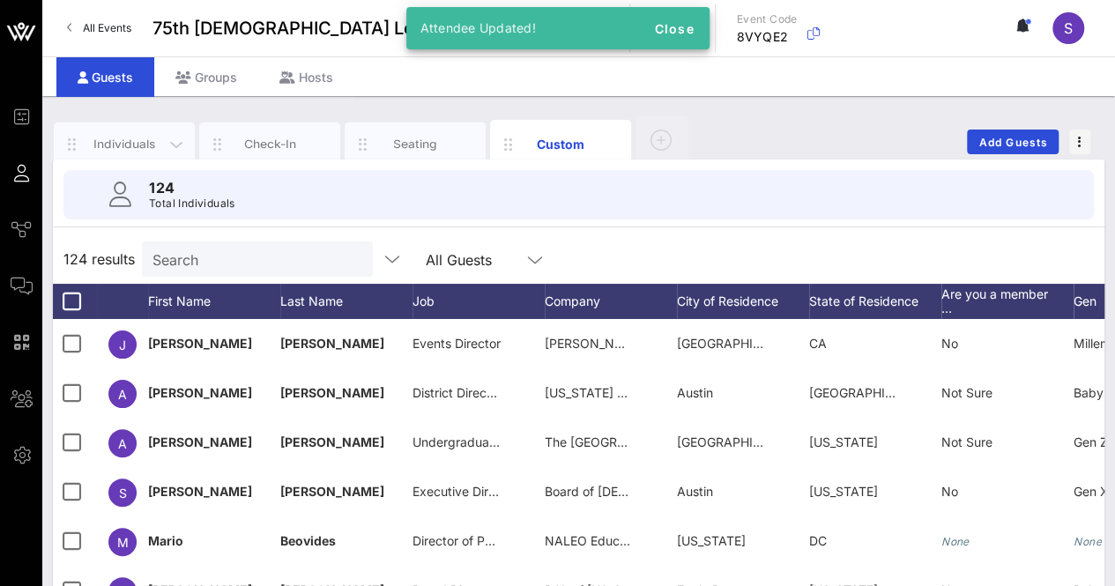
click at [101, 131] on div "Individuals" at bounding box center [124, 144] width 141 height 44
